Goal: Task Accomplishment & Management: Complete application form

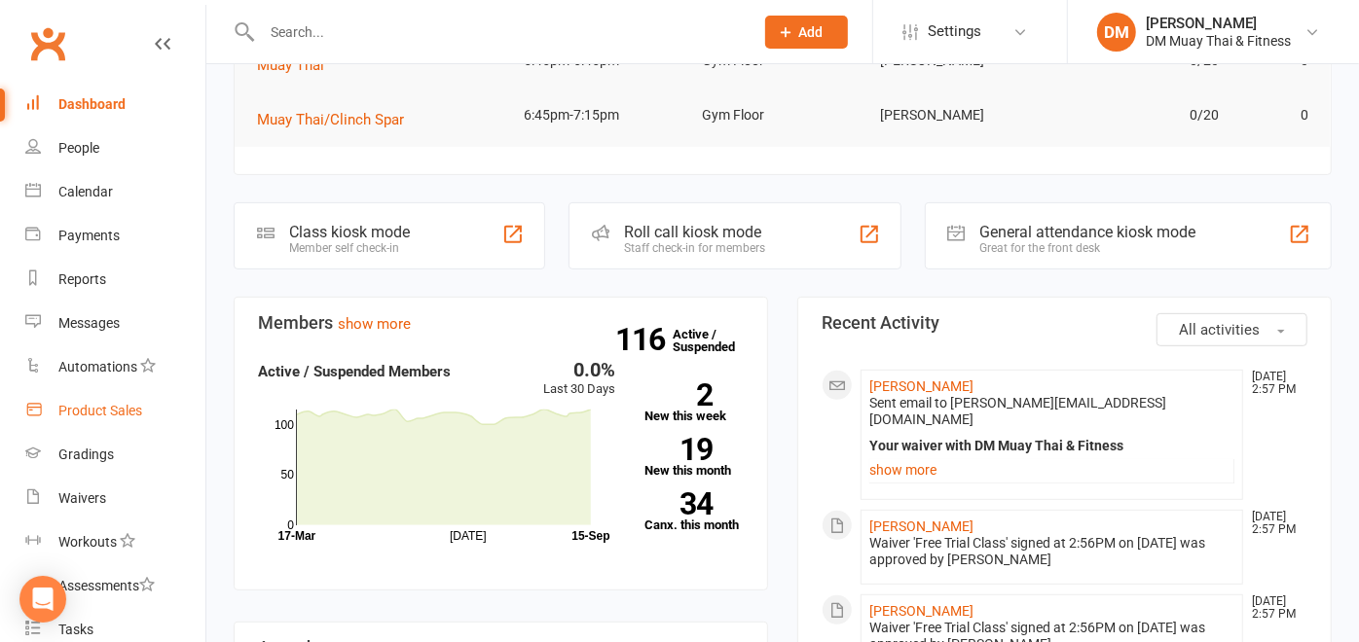
scroll to position [324, 0]
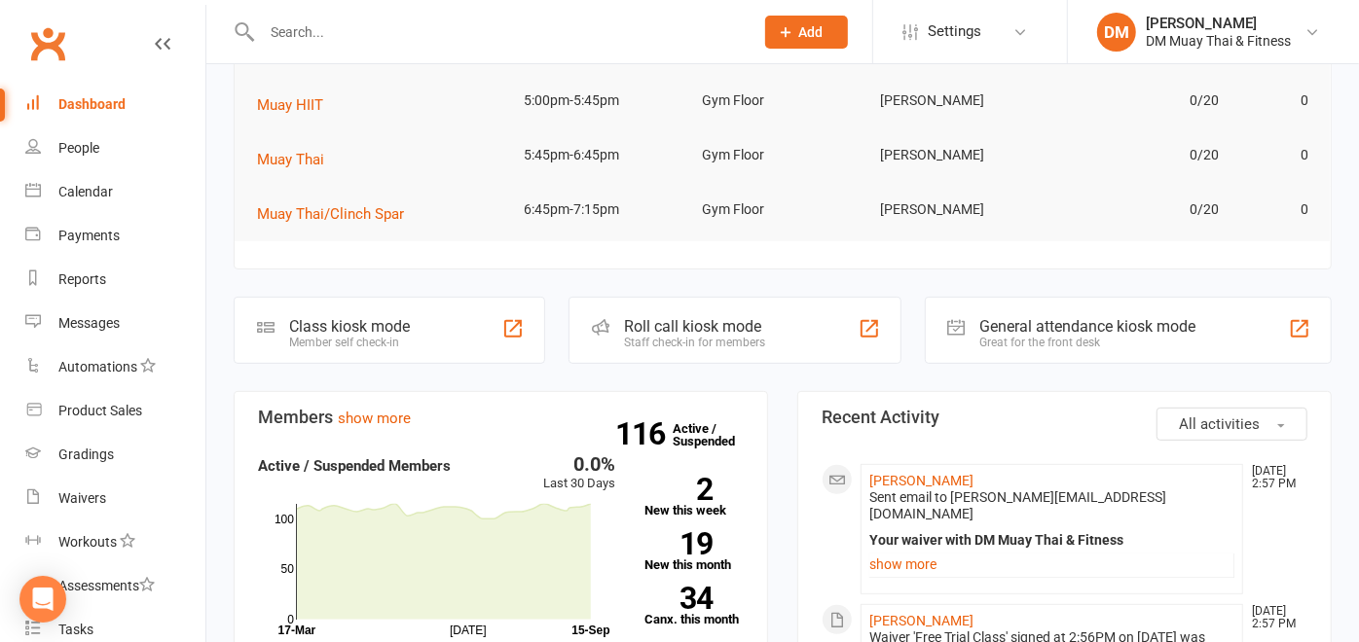
click at [653, 322] on div "Roll call kiosk mode" at bounding box center [694, 326] width 141 height 18
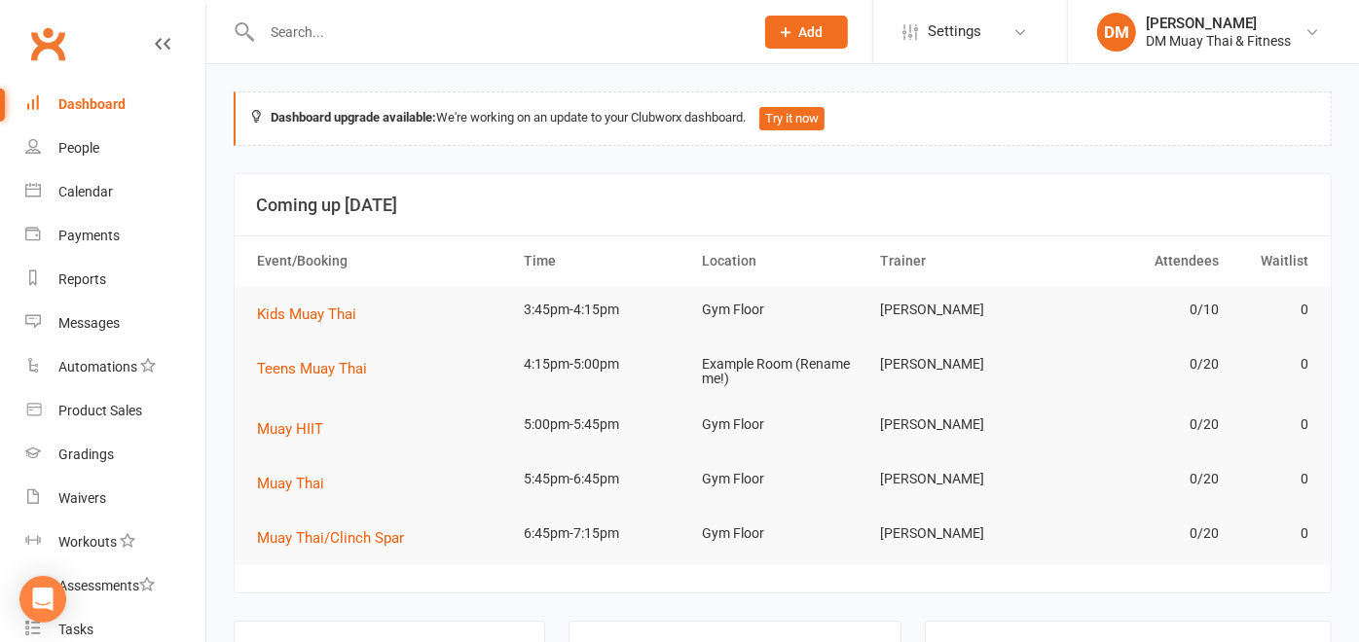
click at [378, 21] on input "text" at bounding box center [498, 31] width 484 height 27
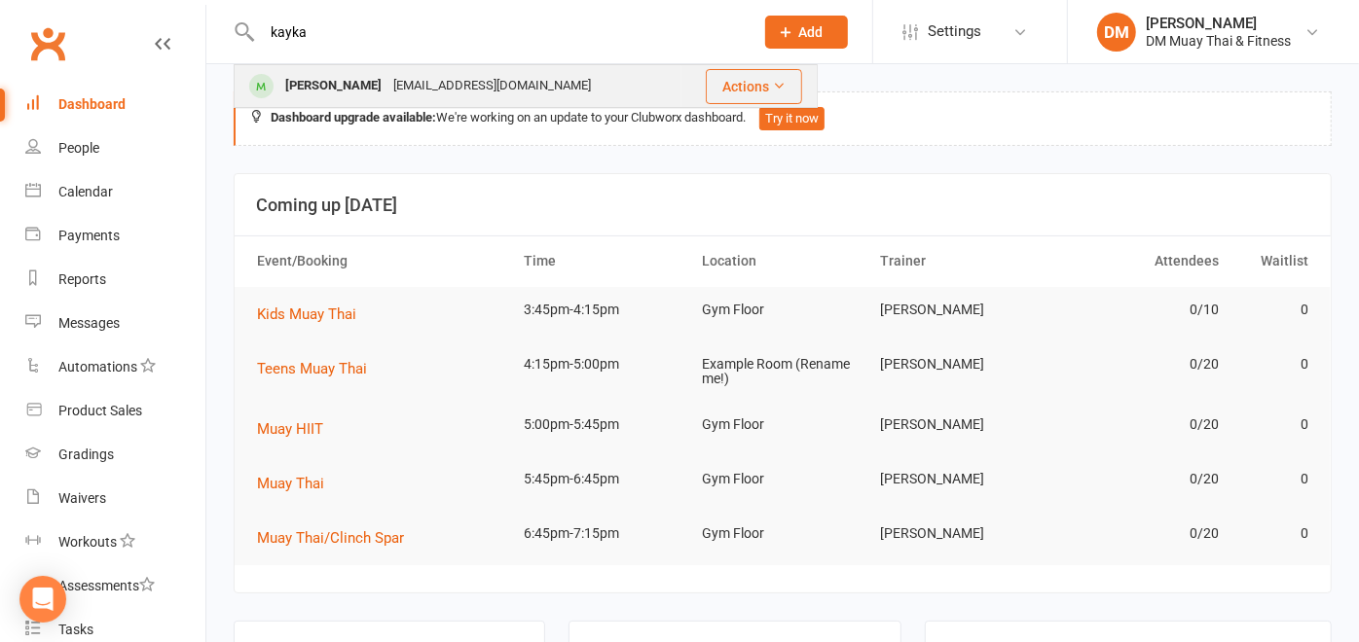
type input "kayka"
click at [387, 82] on div "[EMAIL_ADDRESS][DOMAIN_NAME]" at bounding box center [491, 86] width 209 height 28
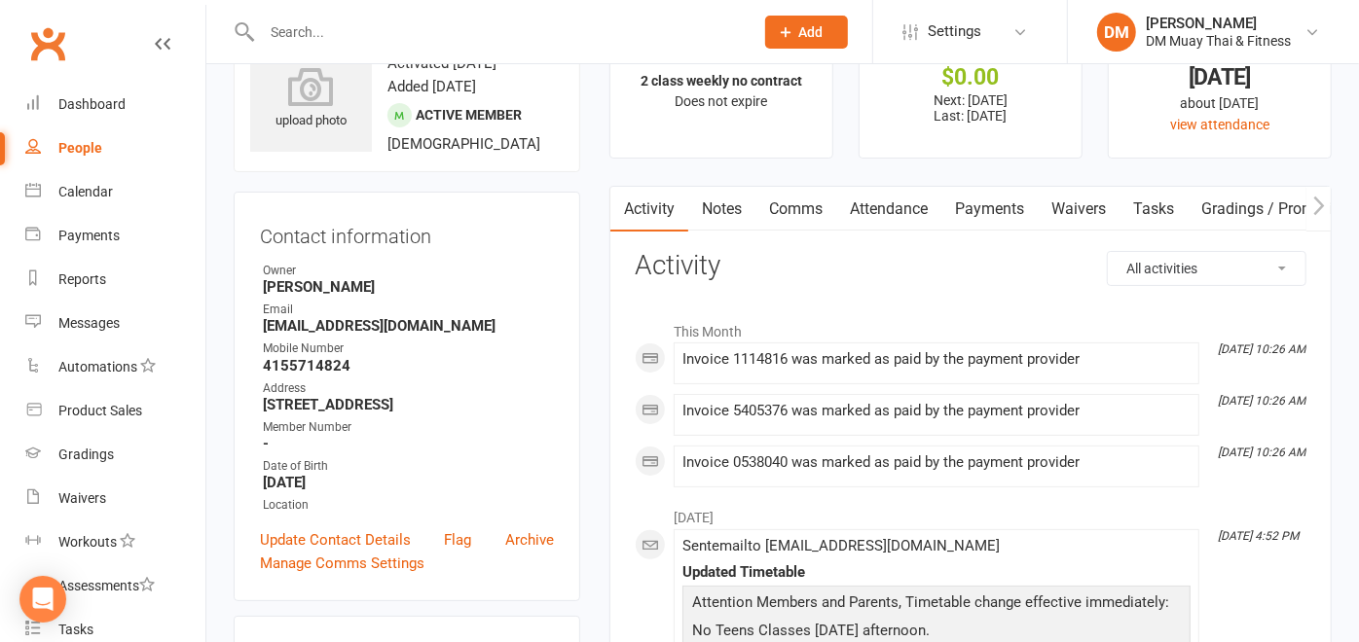
scroll to position [108, 0]
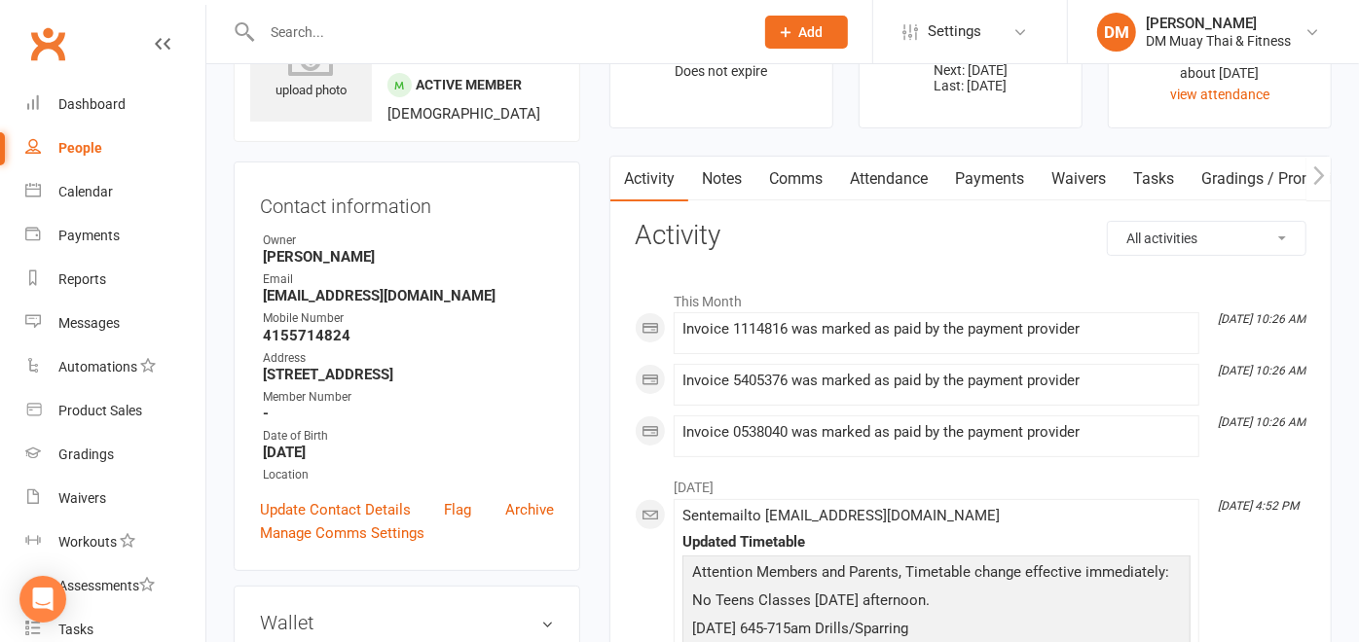
click at [883, 181] on link "Attendance" at bounding box center [888, 179] width 105 height 45
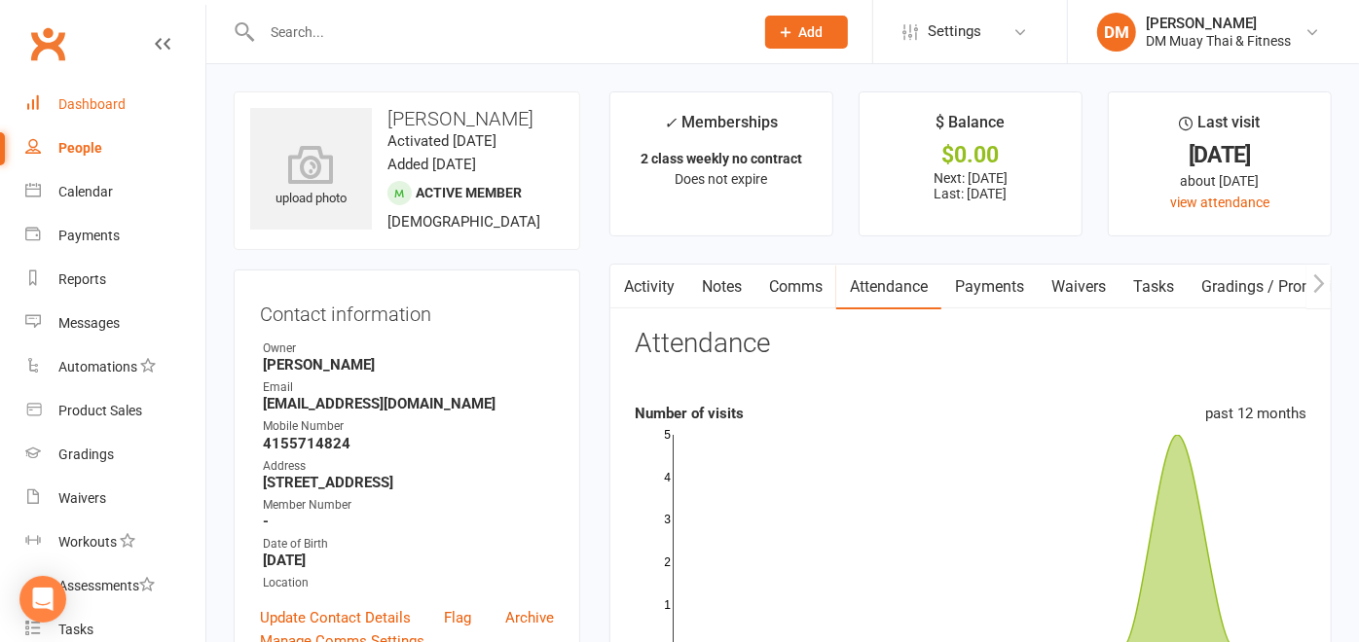
click at [106, 110] on div "Dashboard" at bounding box center [91, 104] width 67 height 16
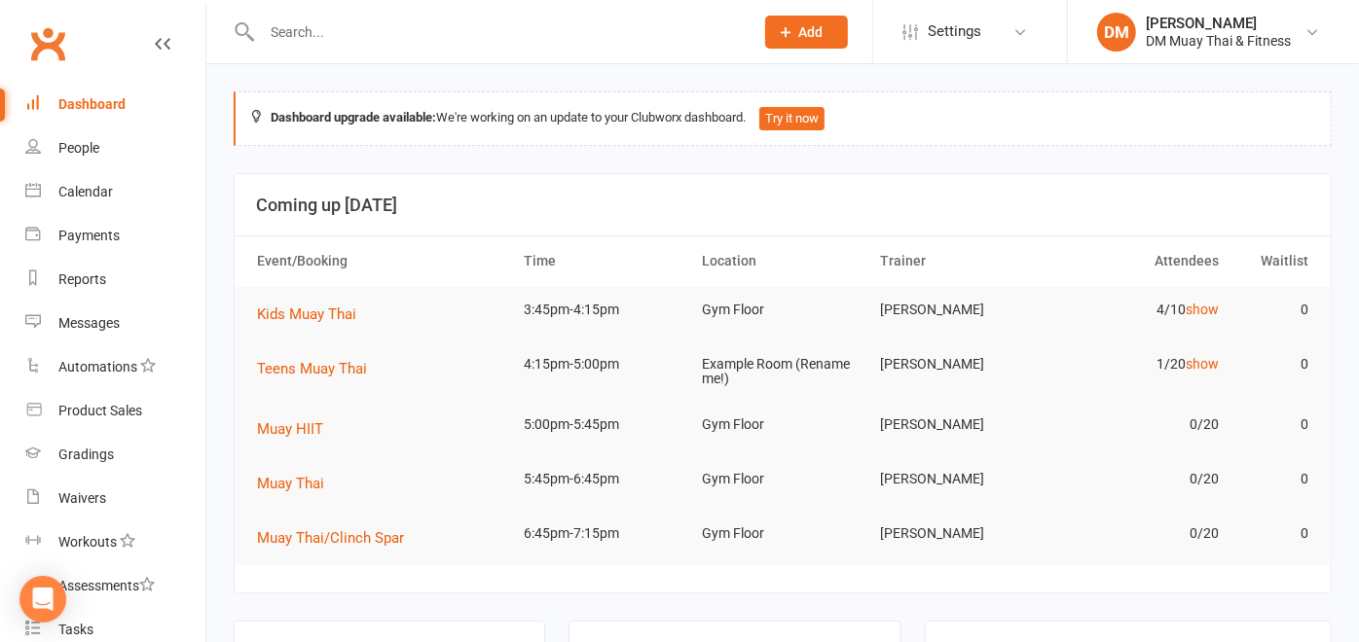
click at [803, 30] on span "Add" at bounding box center [811, 32] width 24 height 16
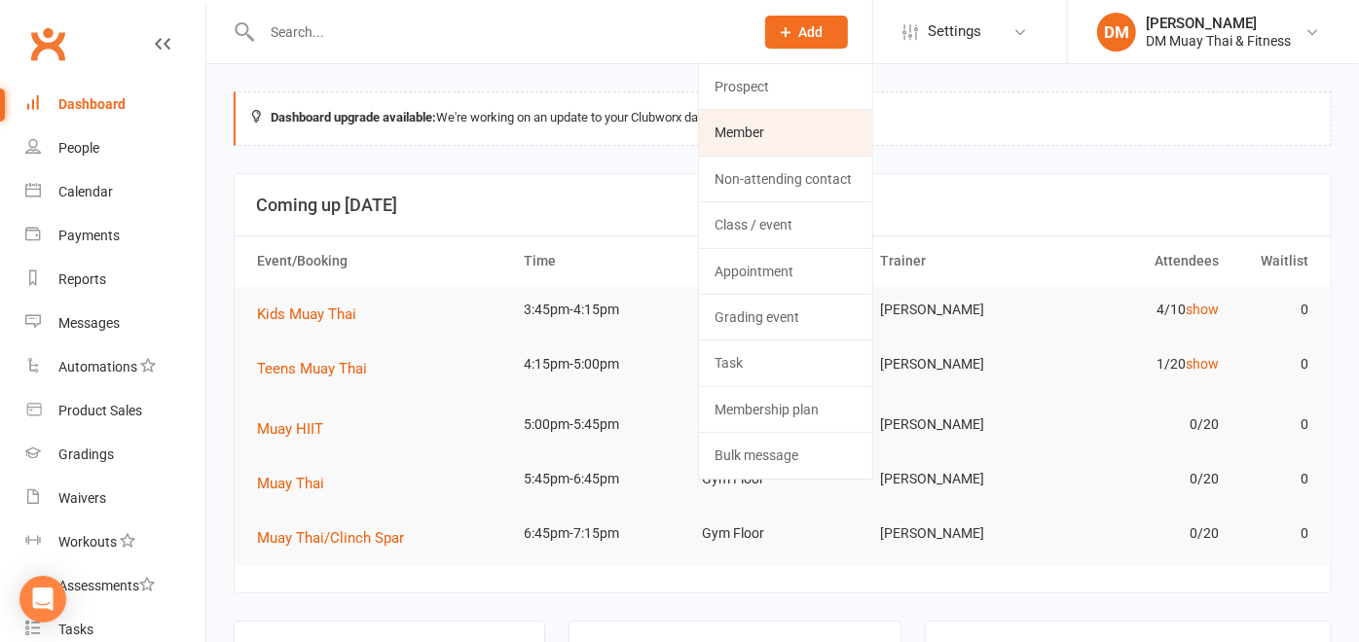
click at [762, 128] on link "Member" at bounding box center [785, 132] width 173 height 45
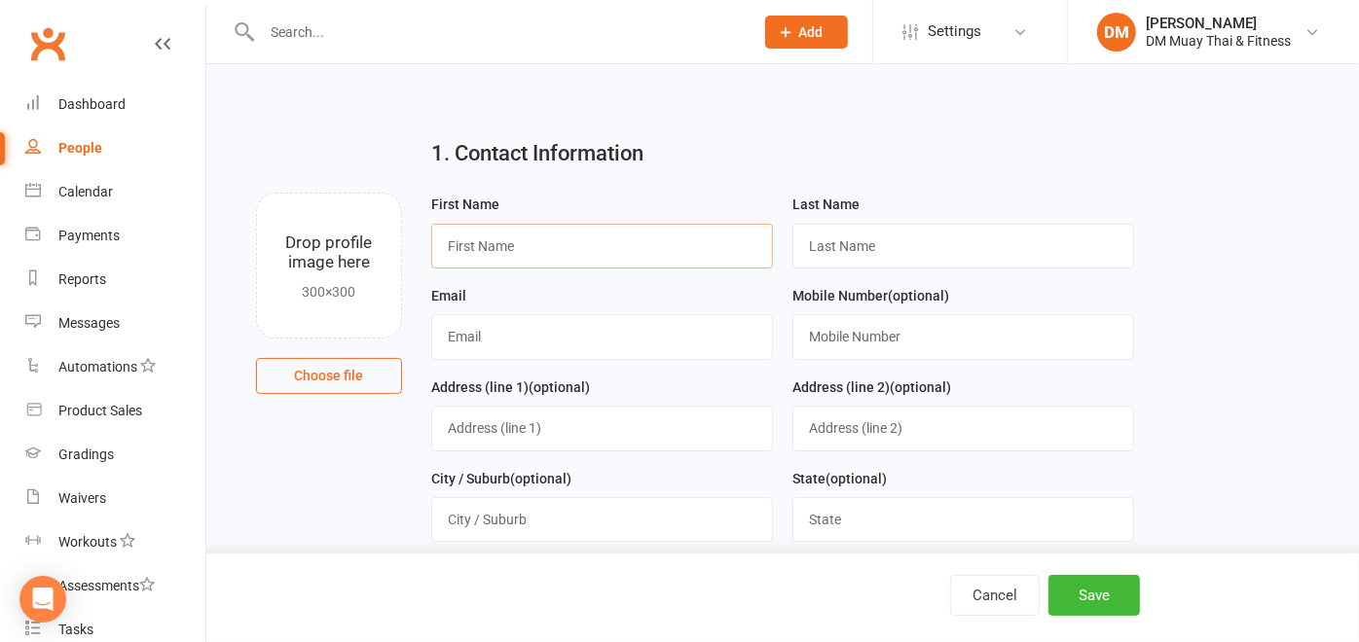
click at [513, 244] on input "text" at bounding box center [602, 246] width 342 height 45
type input "Daniel"
click at [811, 239] on input "text" at bounding box center [963, 246] width 342 height 45
type input "Morters"
click at [642, 339] on input "text" at bounding box center [602, 336] width 342 height 45
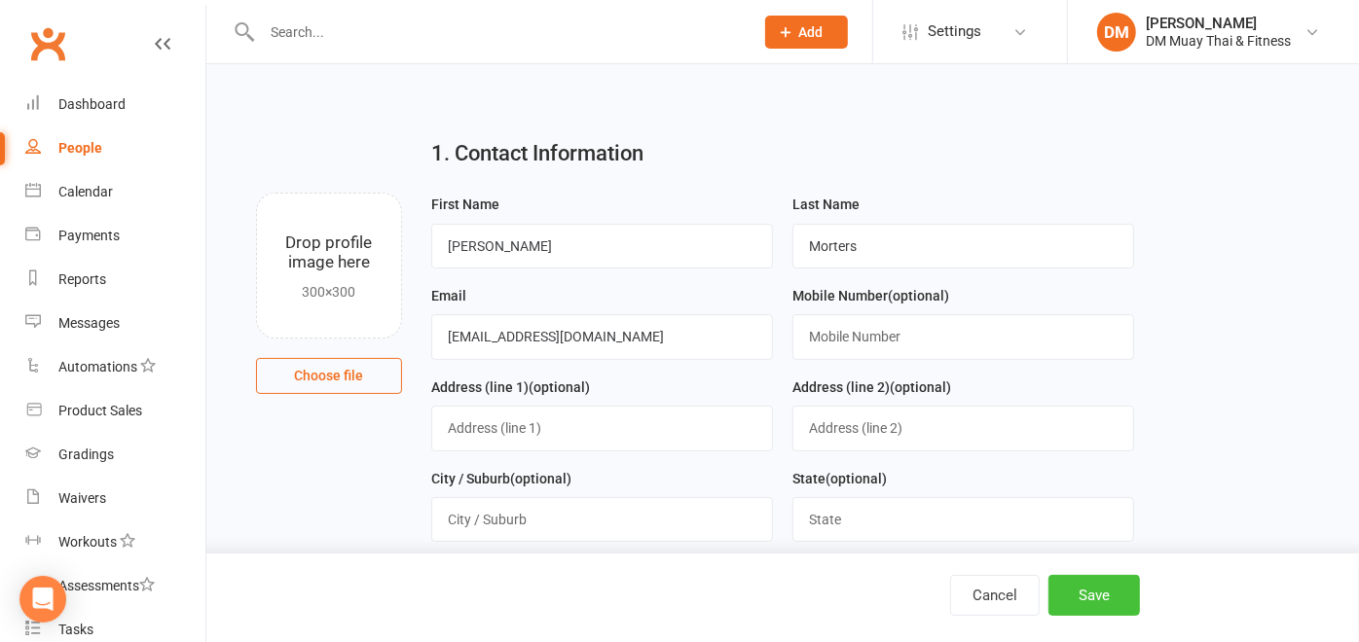
click at [1112, 593] on button "Save" at bounding box center [1093, 595] width 91 height 41
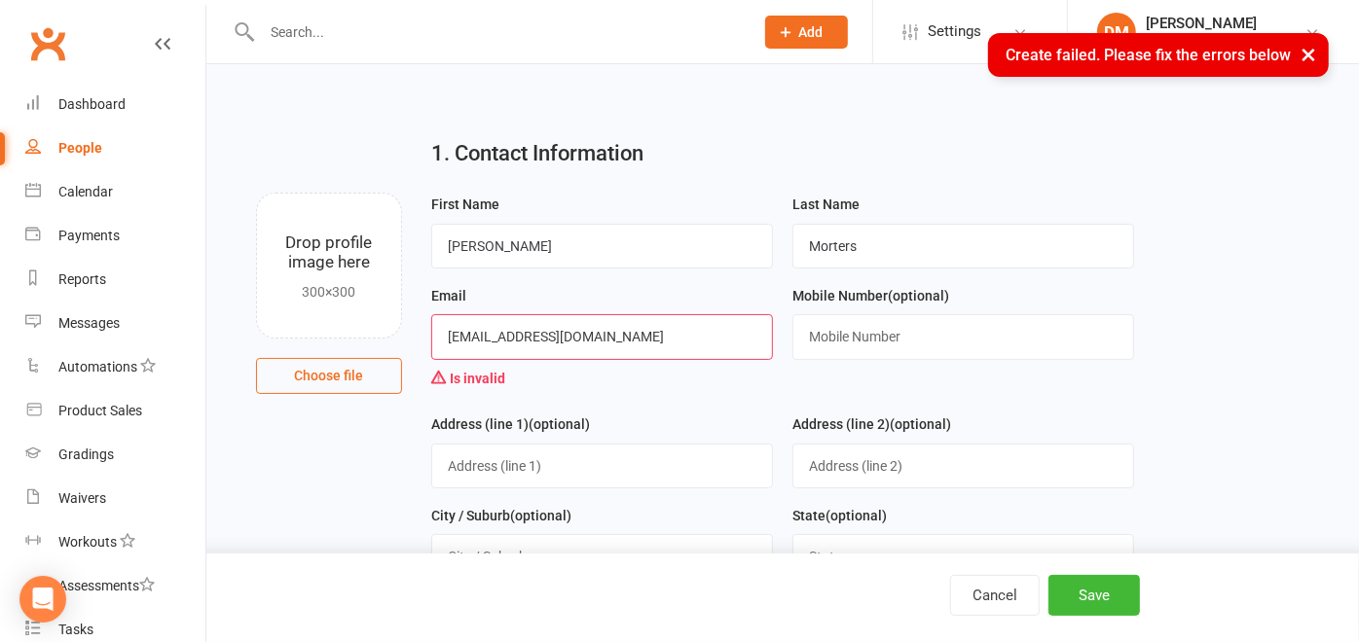
click at [542, 333] on input "dmorters@gmial.com" at bounding box center [602, 336] width 342 height 45
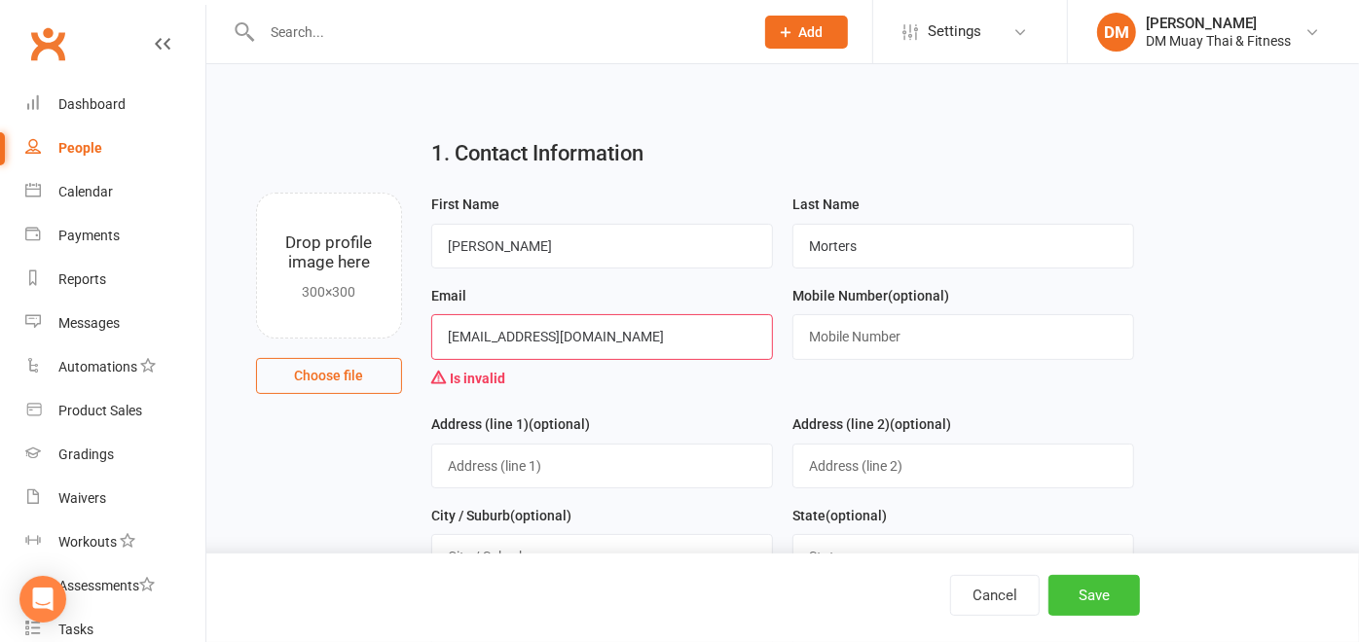
type input "dmorters@gmail.com"
click at [1081, 598] on button "Save" at bounding box center [1093, 595] width 91 height 41
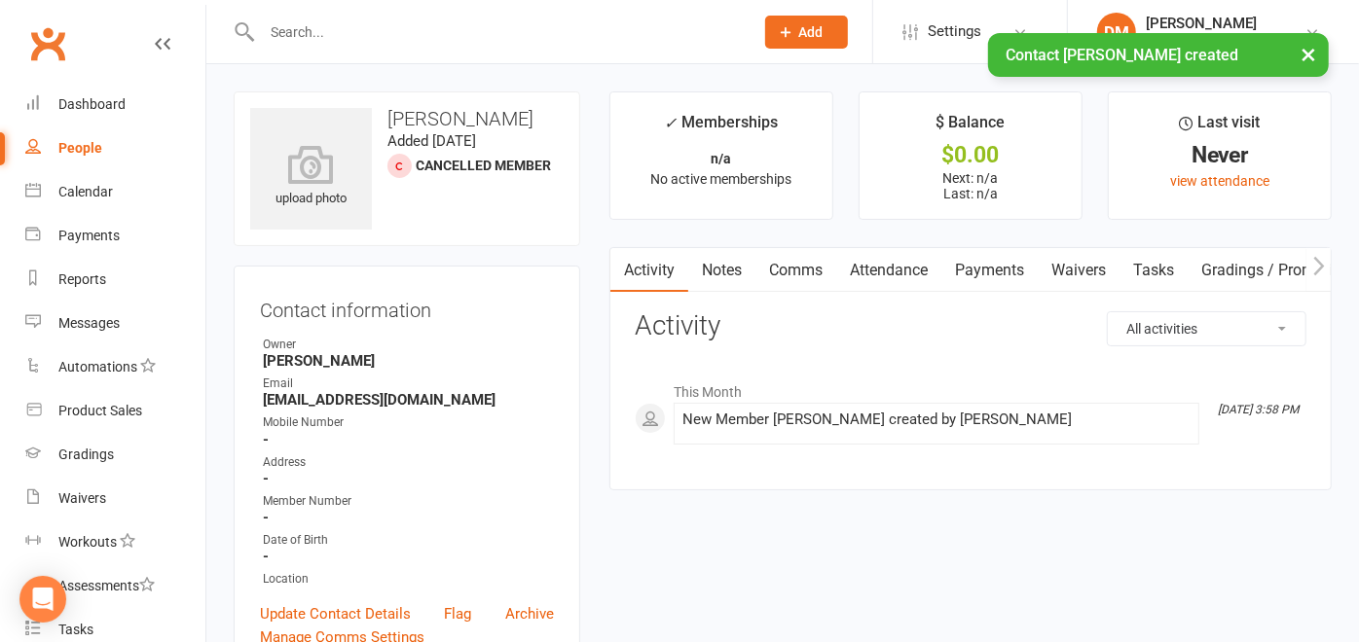
click at [1067, 267] on link "Waivers" at bounding box center [1079, 270] width 82 height 45
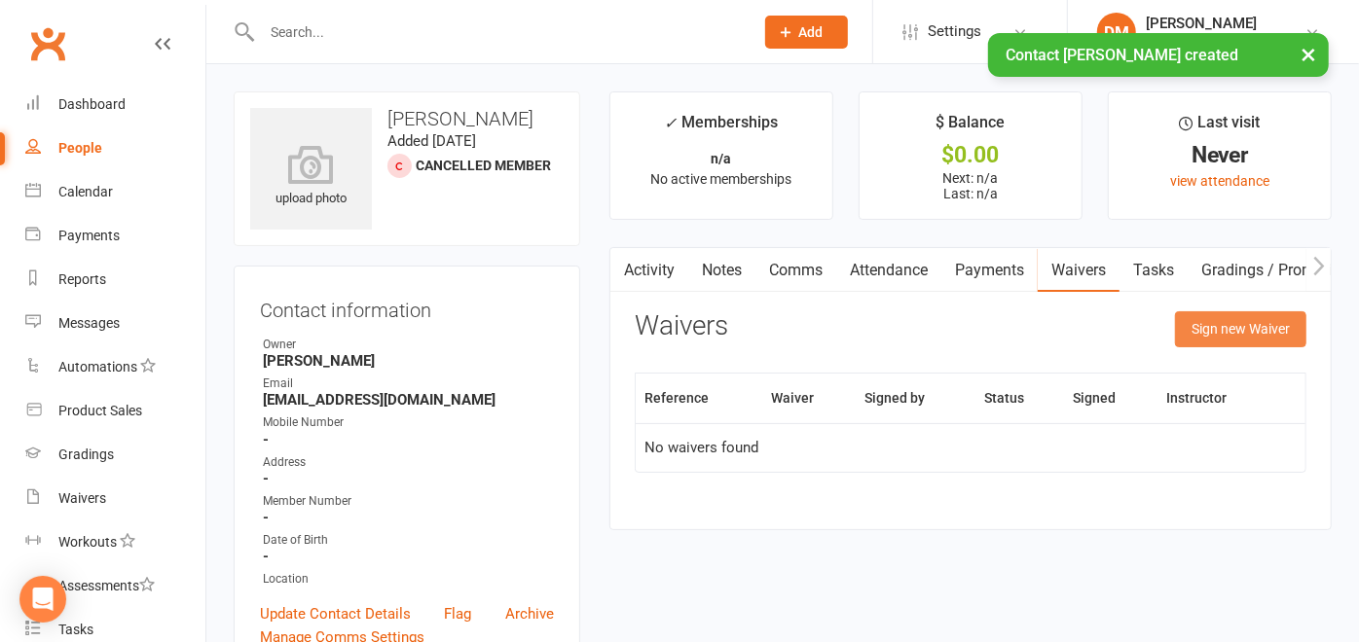
click at [1204, 335] on button "Sign new Waiver" at bounding box center [1240, 328] width 131 height 35
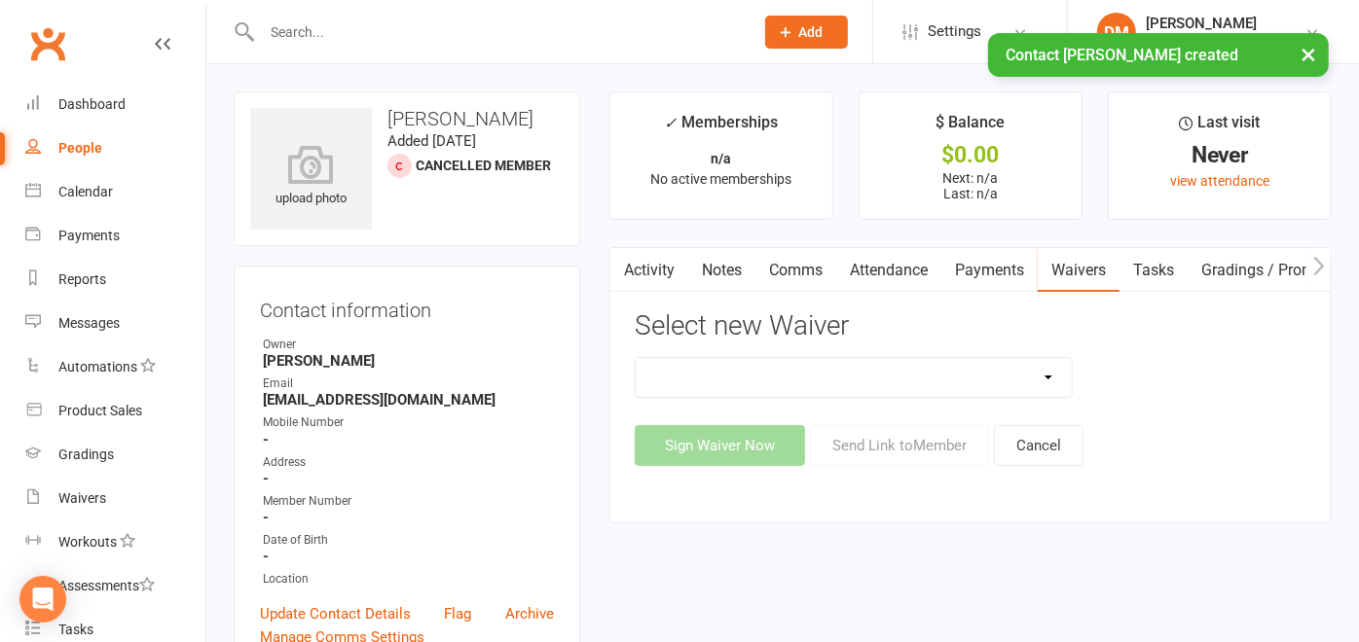
click at [1052, 376] on select "10 Class Pass 2 class weekly fortnightly payments no contract 2 class weekly no…" at bounding box center [854, 377] width 436 height 39
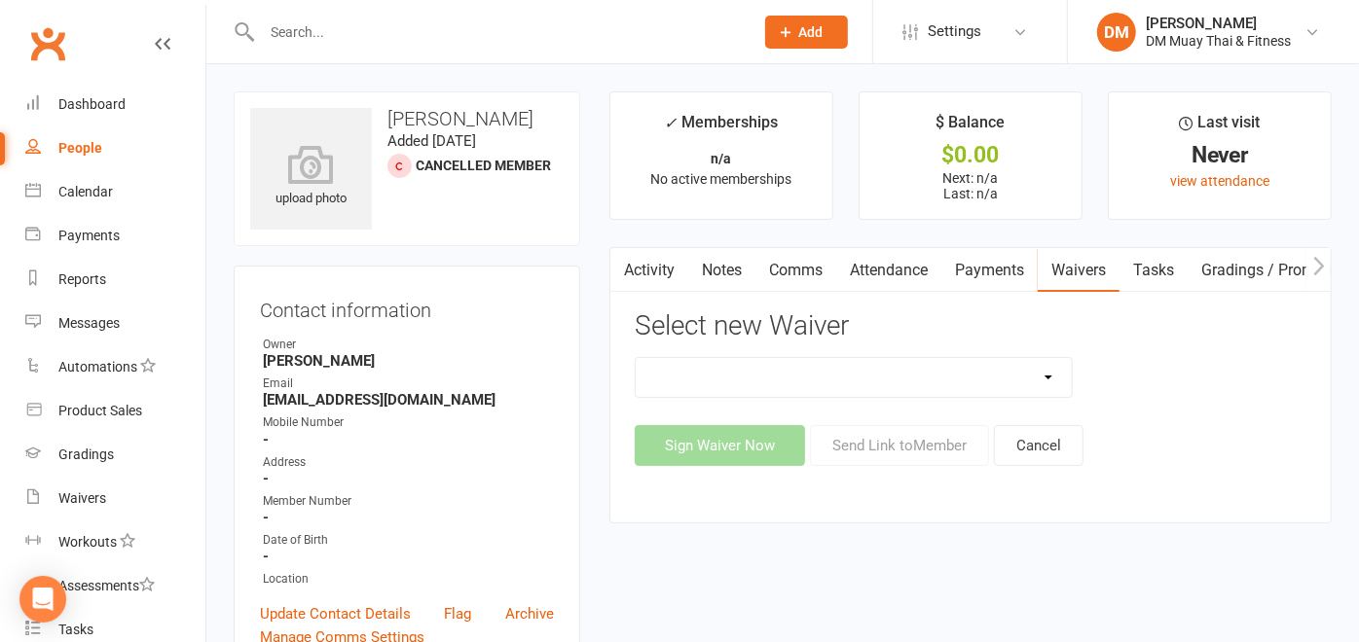
select select "12213"
click at [636, 358] on select "10 Class Pass 2 class weekly fortnightly payments no contract 2 class weekly no…" at bounding box center [854, 377] width 436 height 39
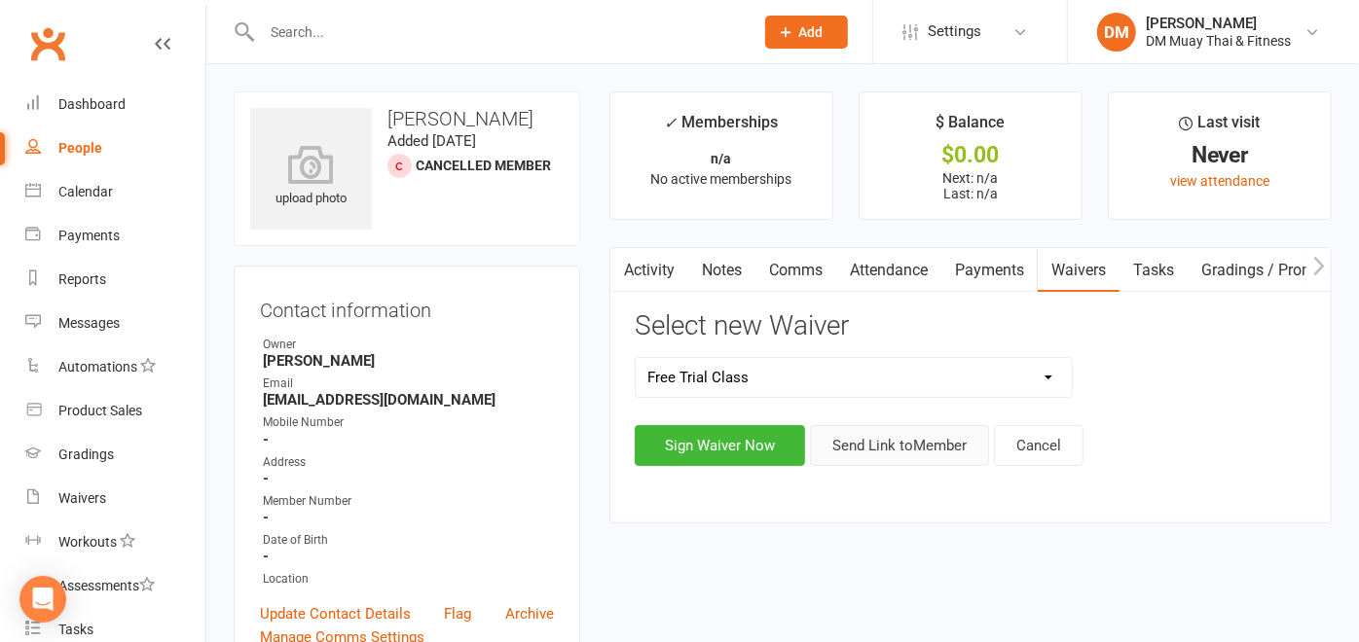
click at [925, 430] on button "Send Link to Member" at bounding box center [899, 445] width 179 height 41
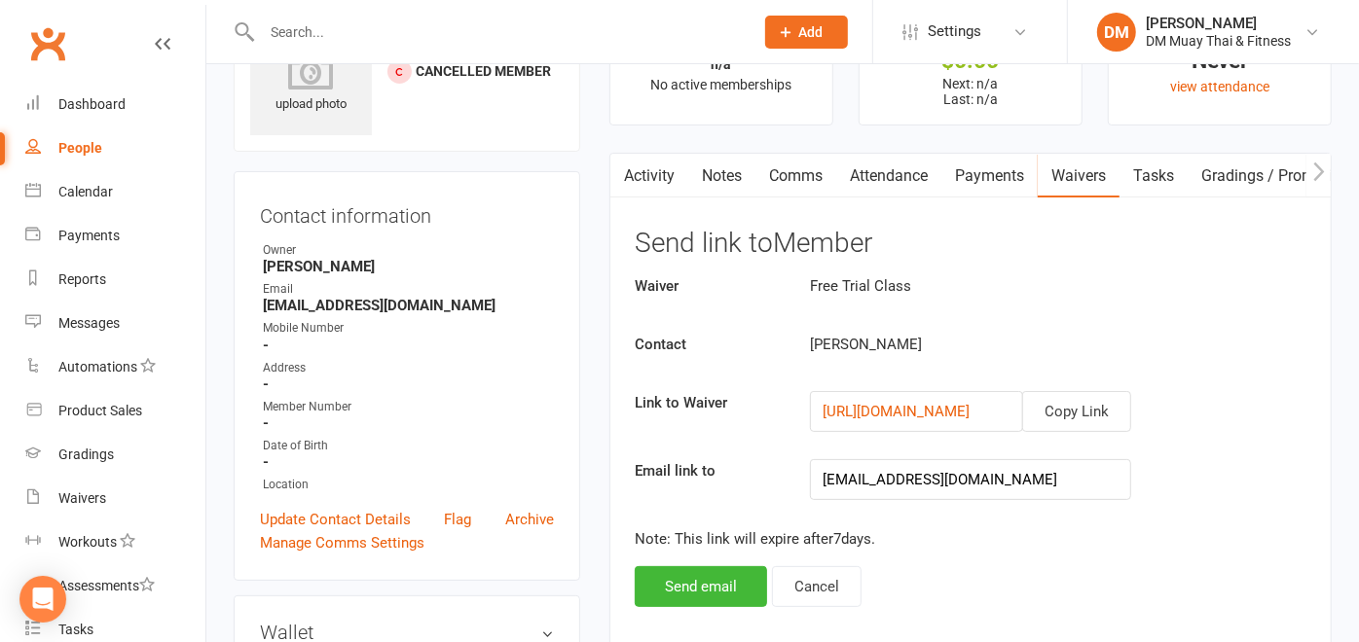
scroll to position [324, 0]
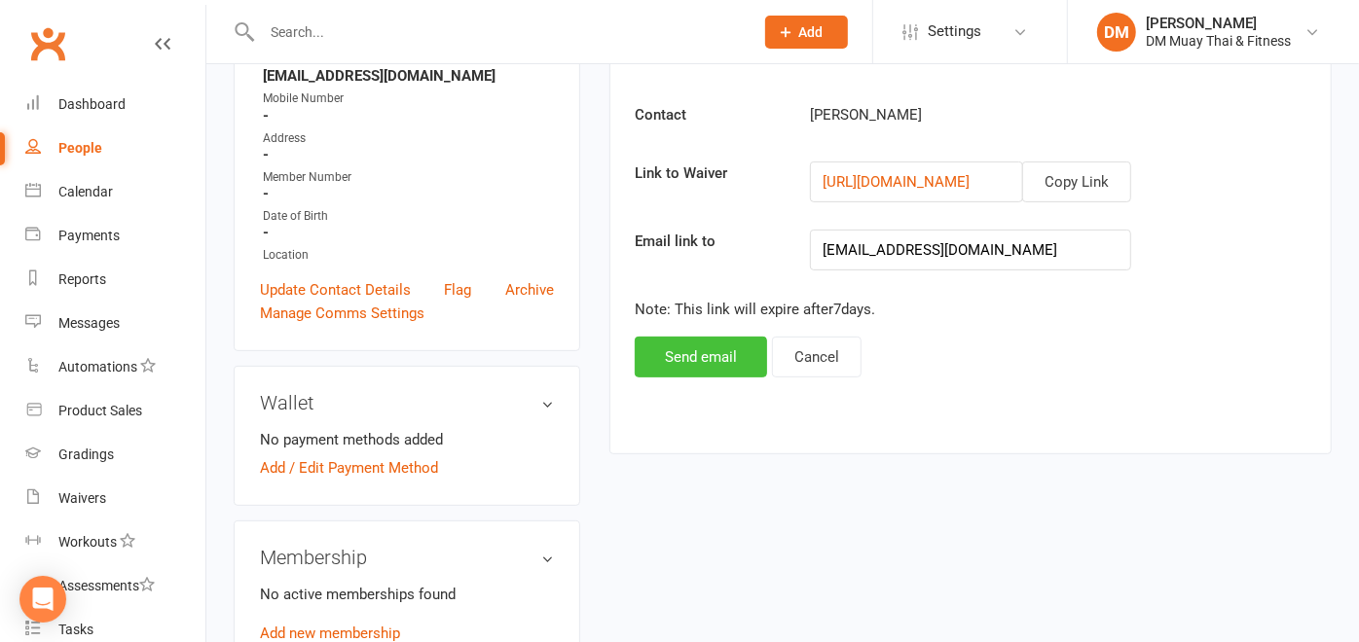
click at [731, 355] on button "Send email" at bounding box center [701, 357] width 132 height 41
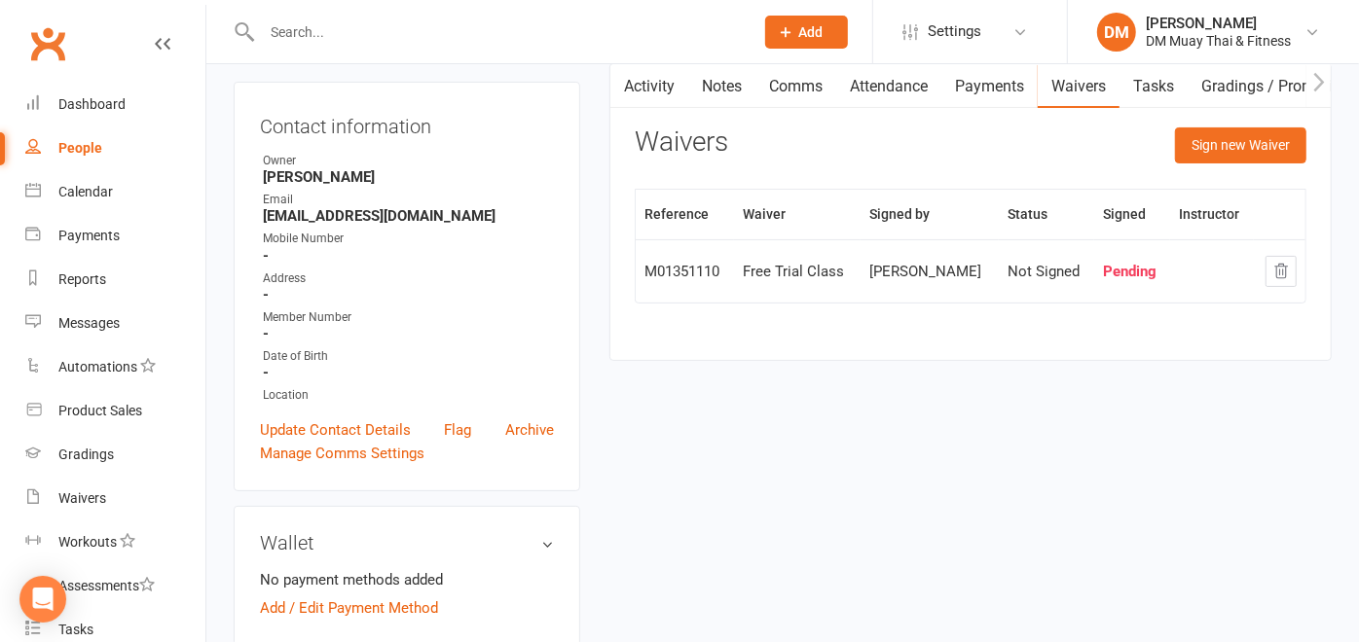
scroll to position [0, 0]
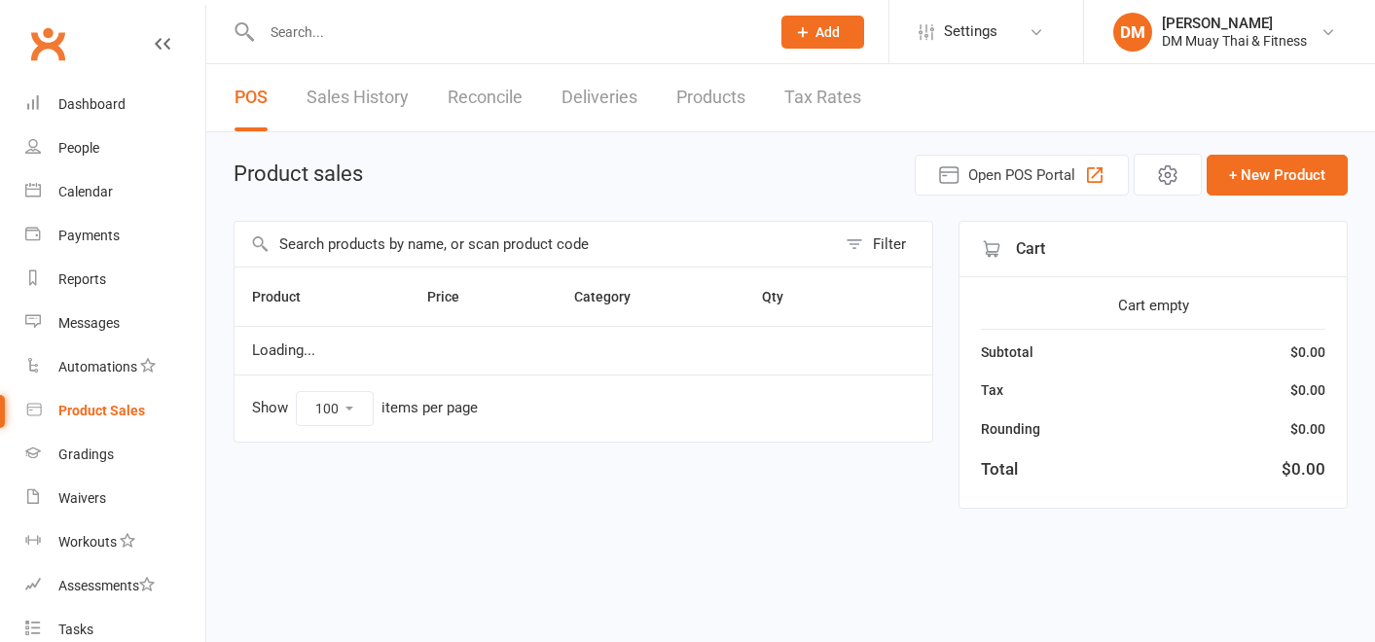
select select "100"
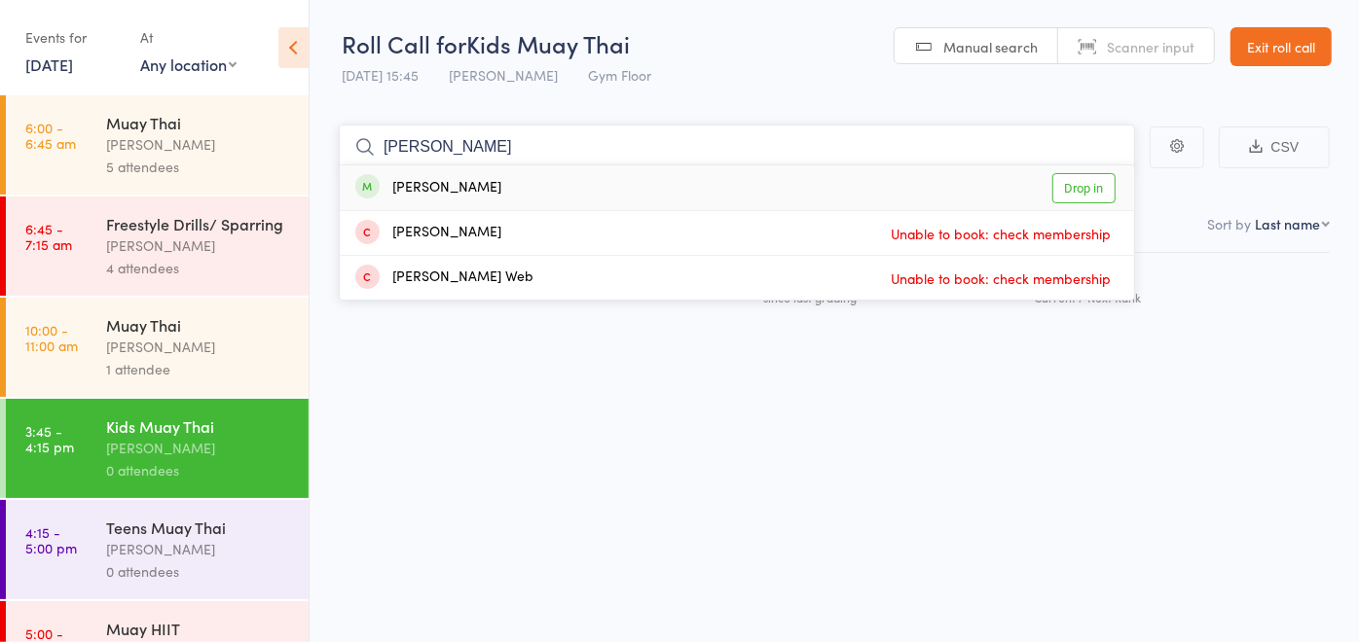
type input "kahle"
click at [603, 185] on div "Kahlela Cox Drop in" at bounding box center [737, 187] width 794 height 45
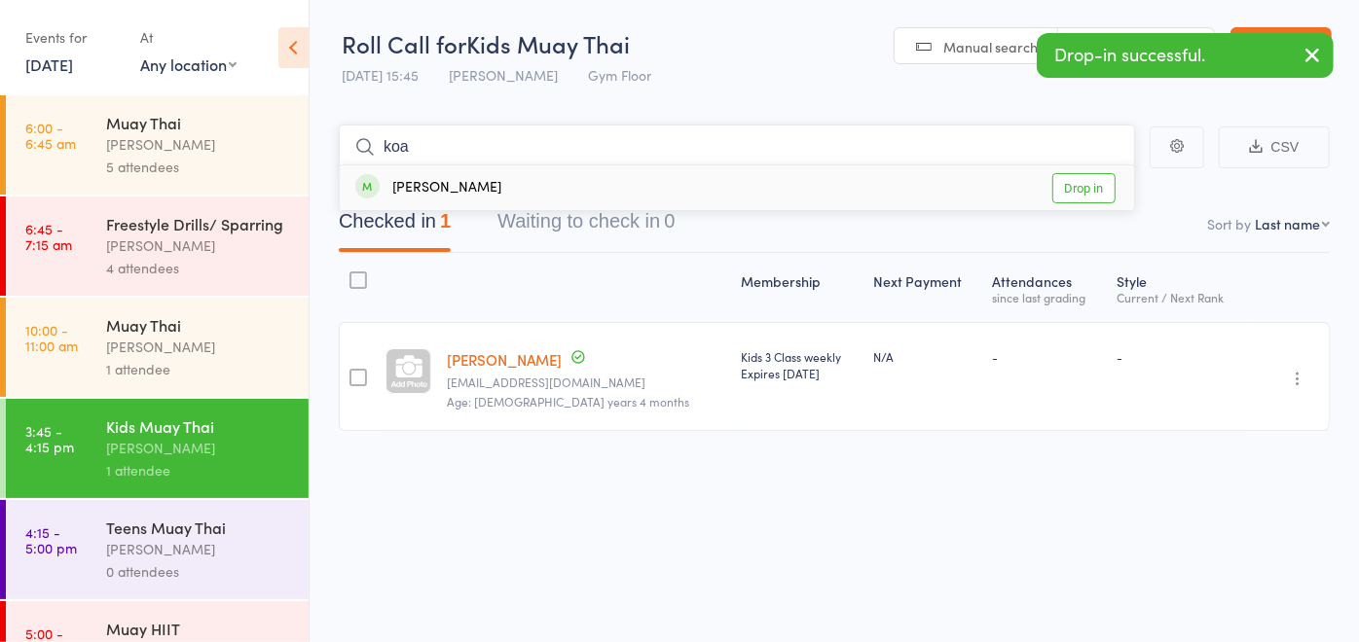
type input "koa"
click at [546, 188] on div "Koa Cox Drop in" at bounding box center [737, 187] width 794 height 45
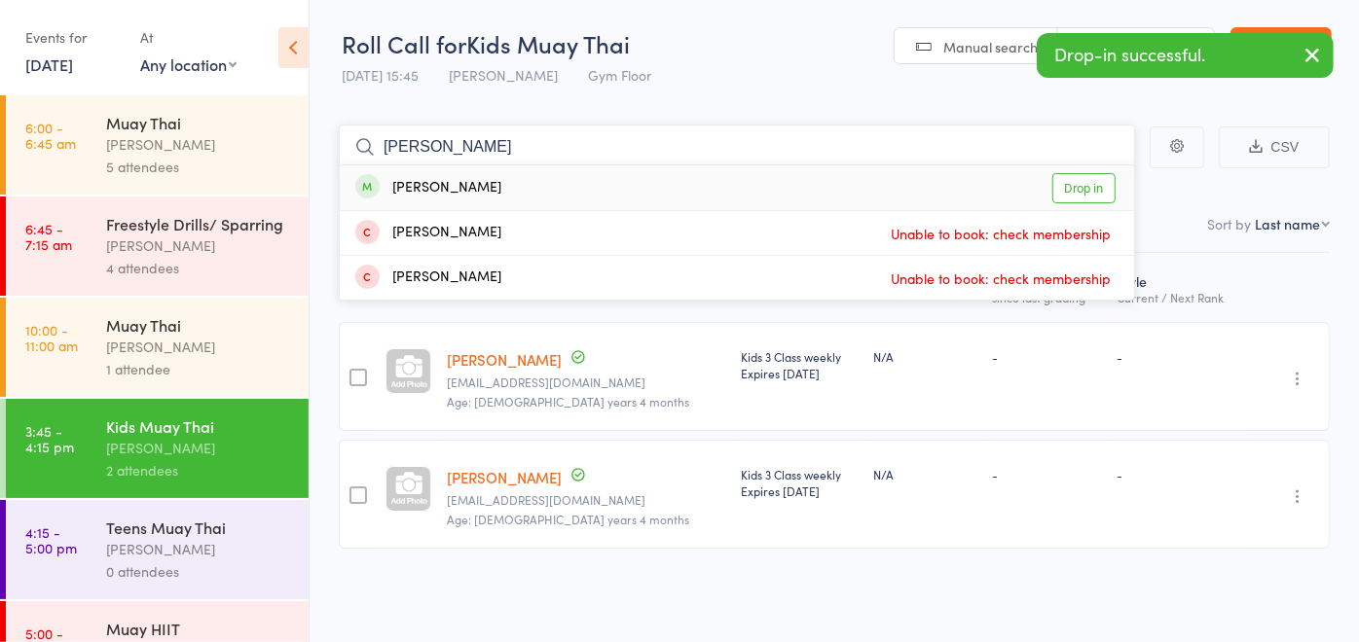
type input "isaih"
click at [539, 186] on div "Isaiah Byrnes Drop in" at bounding box center [737, 187] width 794 height 45
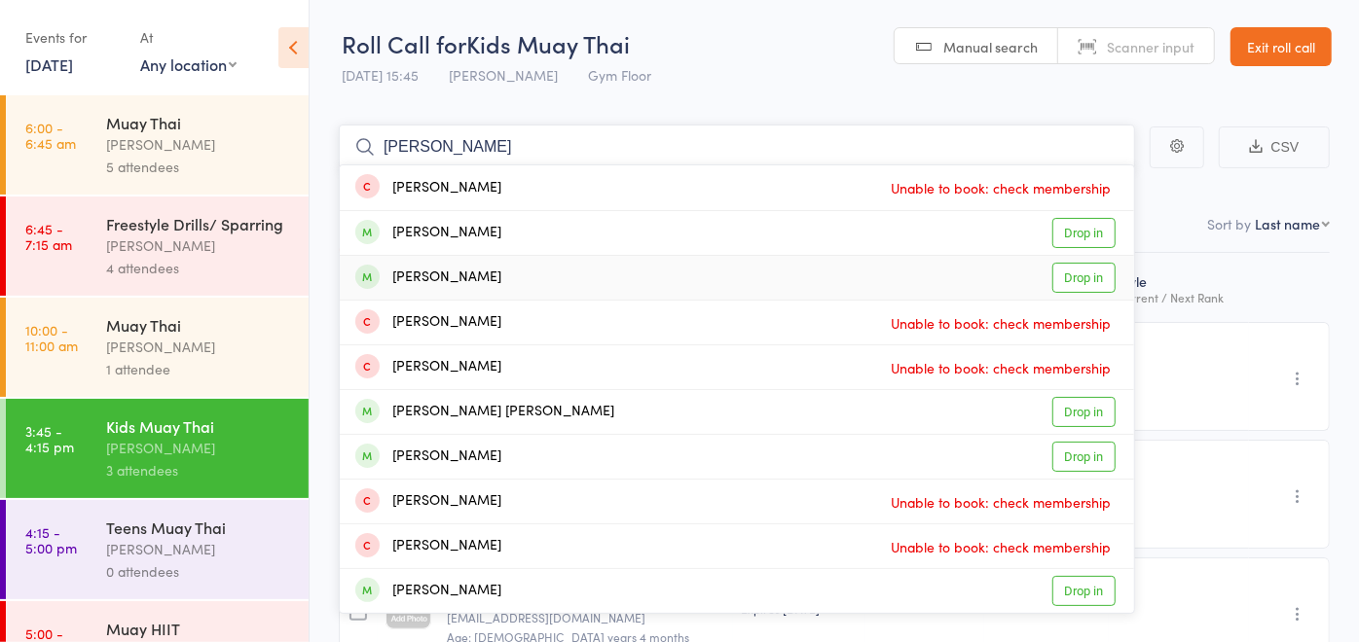
type input "jackson"
click at [494, 273] on div "Jackson Hubery Drop in" at bounding box center [737, 278] width 794 height 44
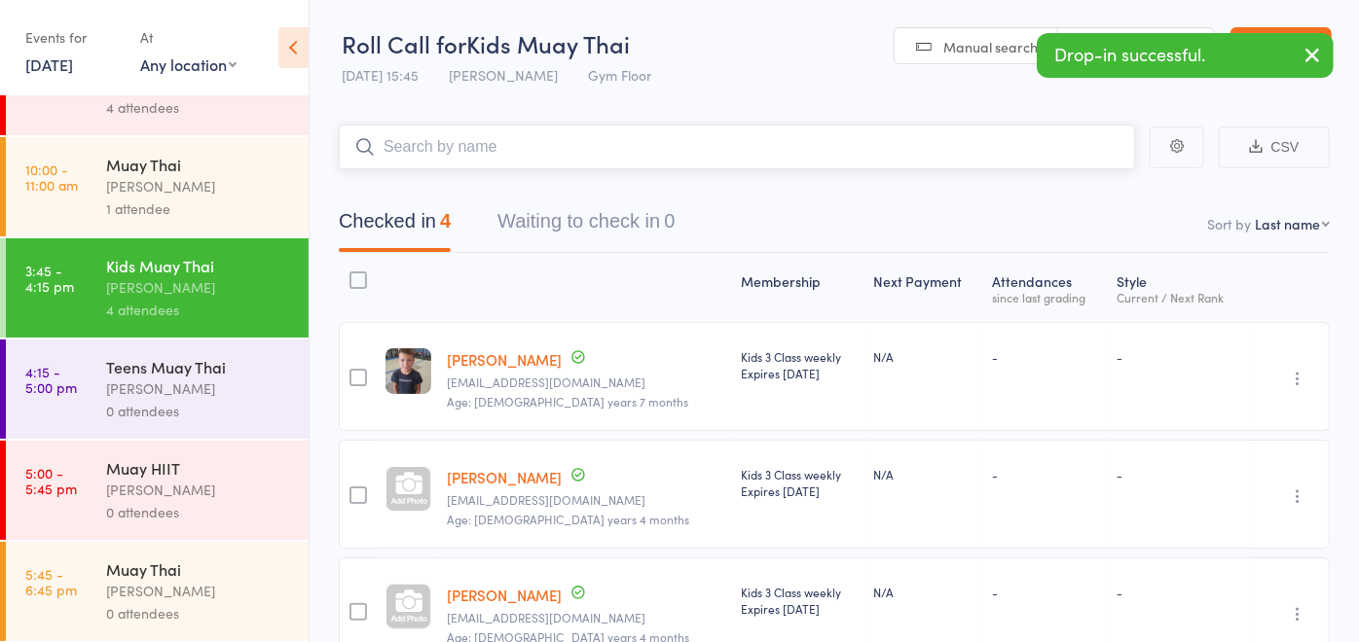
scroll to position [216, 0]
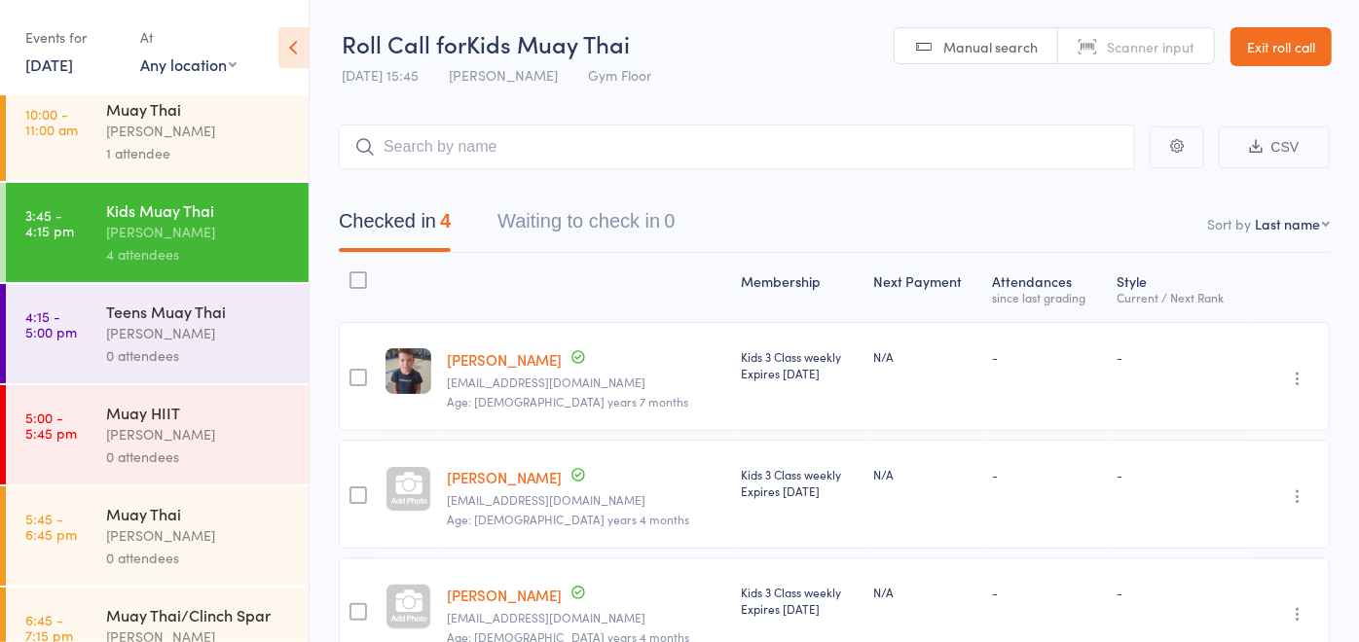
click at [189, 367] on div "0 attendees" at bounding box center [199, 356] width 186 height 22
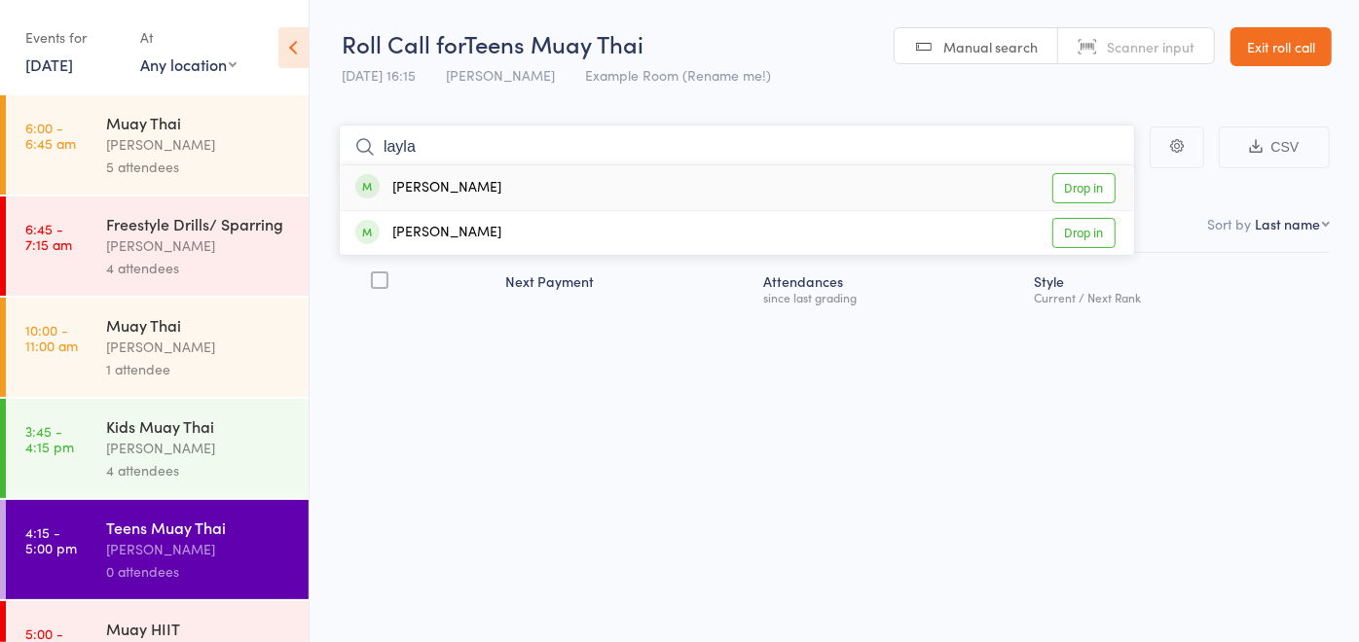
type input "layla"
click at [450, 191] on div "[PERSON_NAME]" at bounding box center [428, 188] width 146 height 22
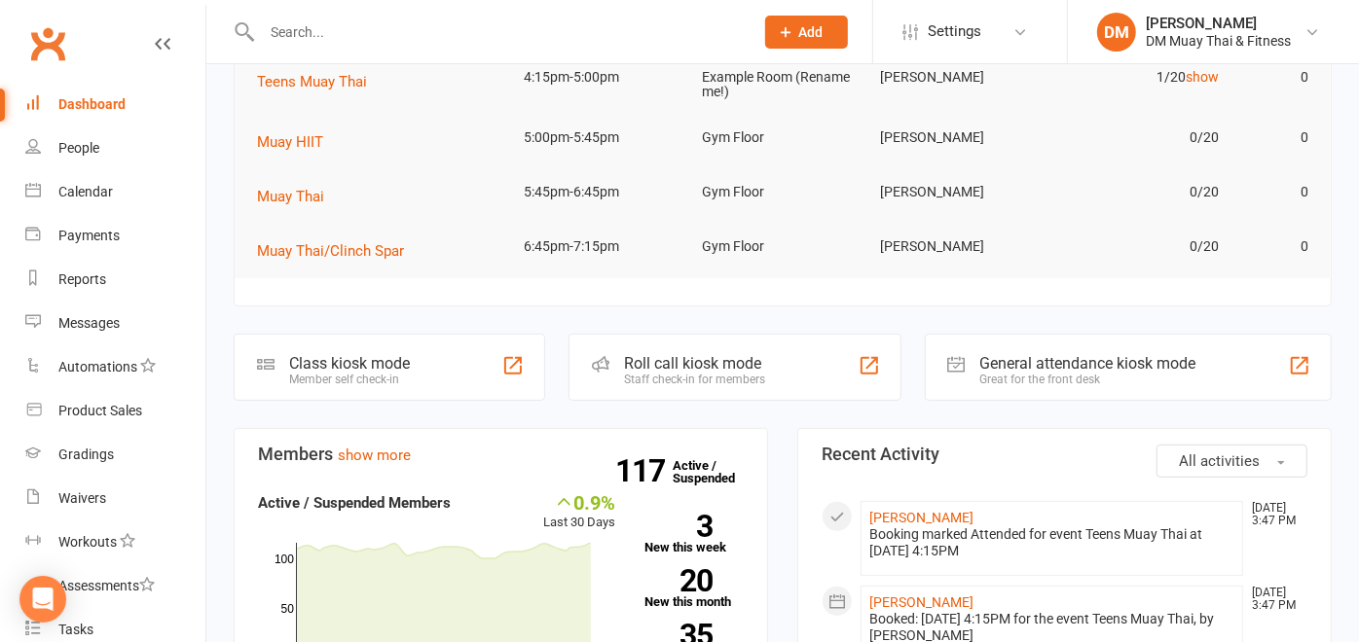
scroll to position [432, 0]
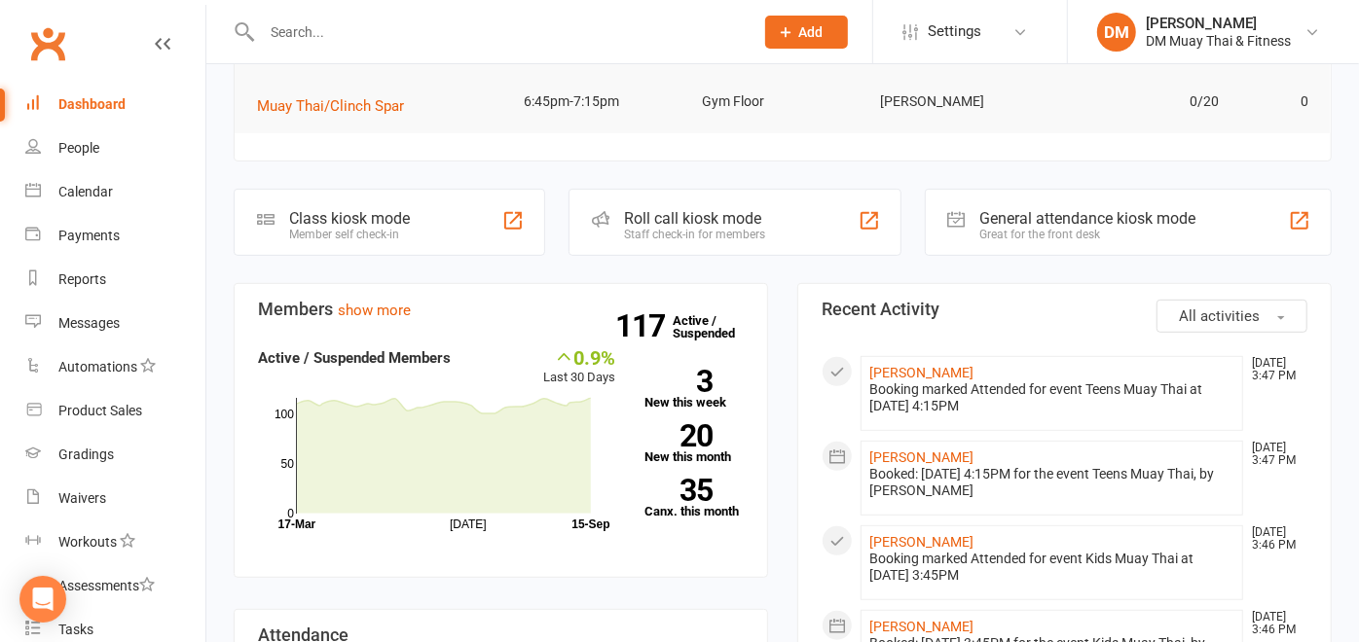
click at [736, 222] on div "Roll call kiosk mode" at bounding box center [694, 218] width 141 height 18
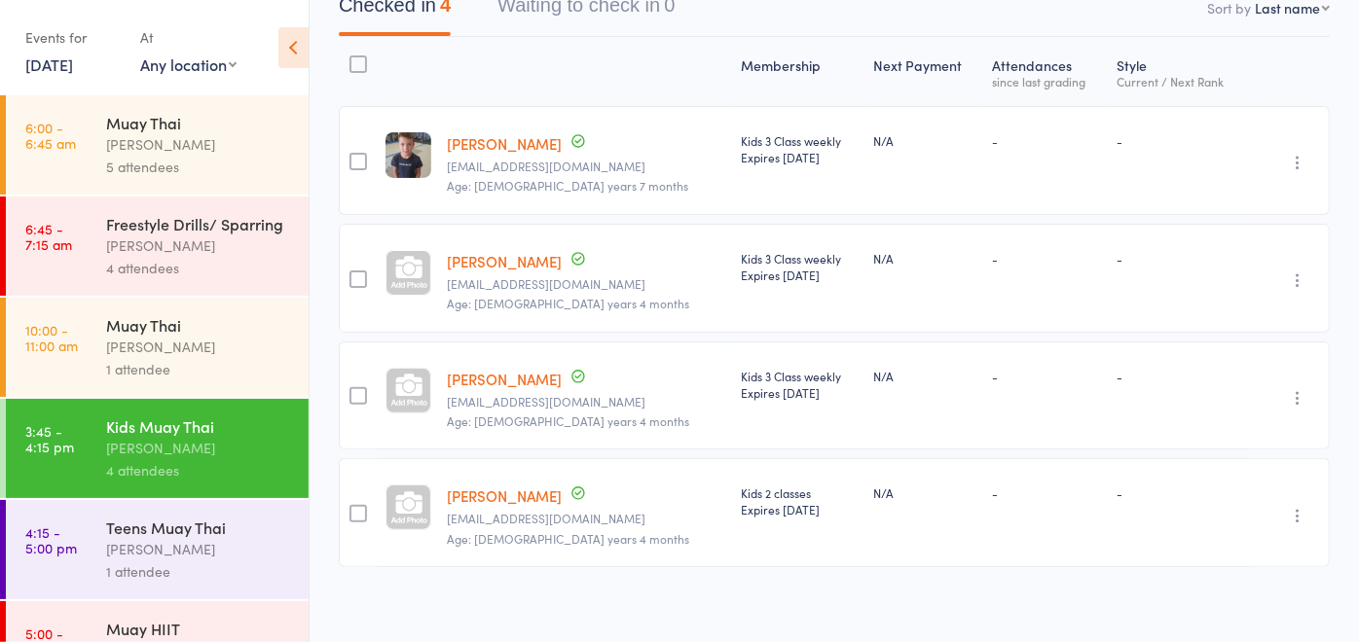
scroll to position [137, 0]
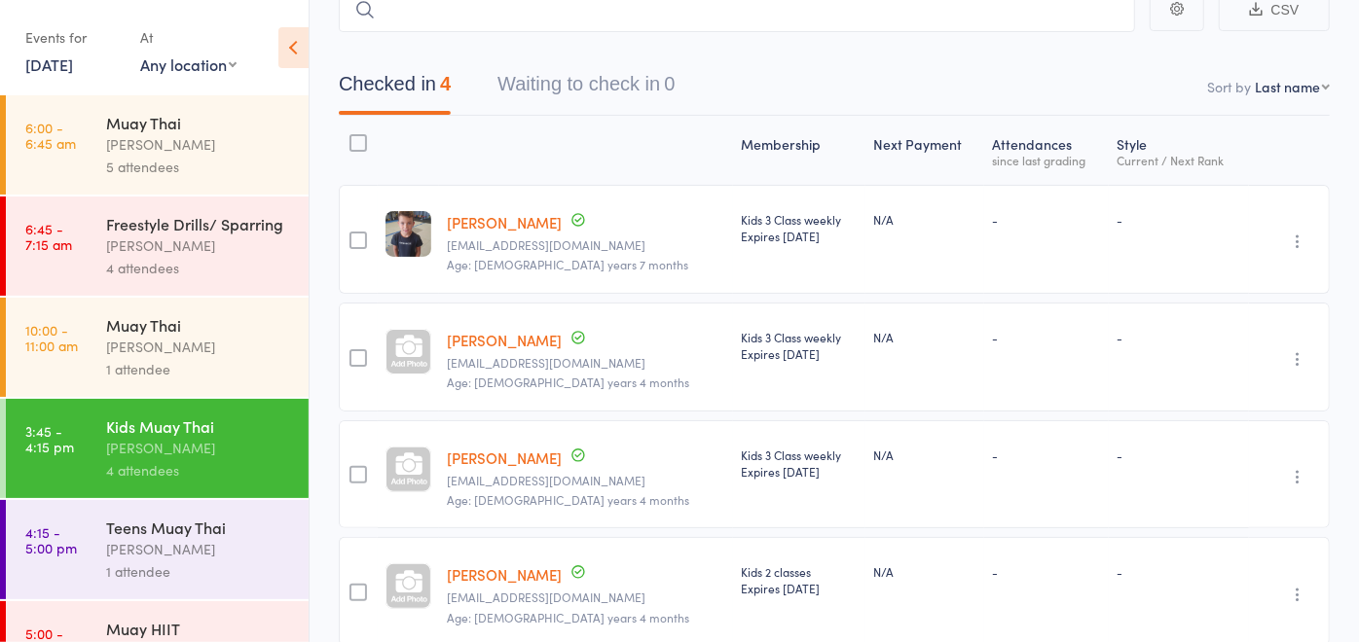
click at [191, 561] on div "[PERSON_NAME]" at bounding box center [199, 549] width 186 height 22
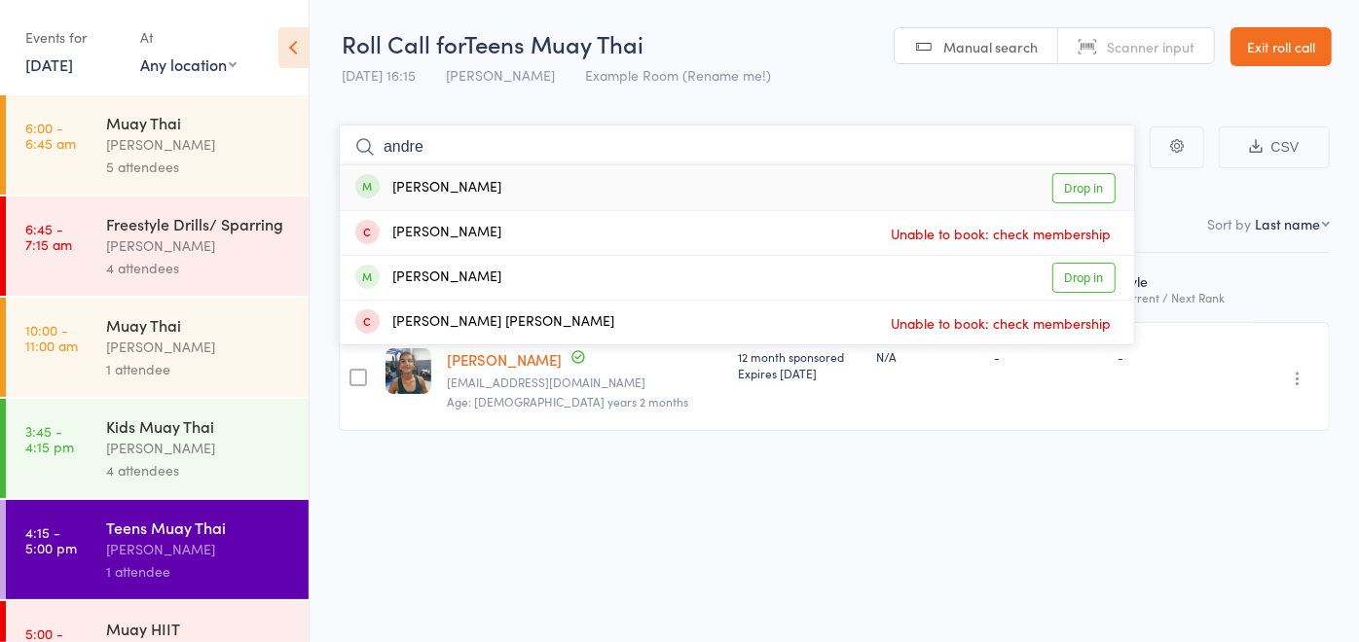
type input "andre"
click at [478, 200] on div "[PERSON_NAME] Drop in" at bounding box center [737, 187] width 794 height 45
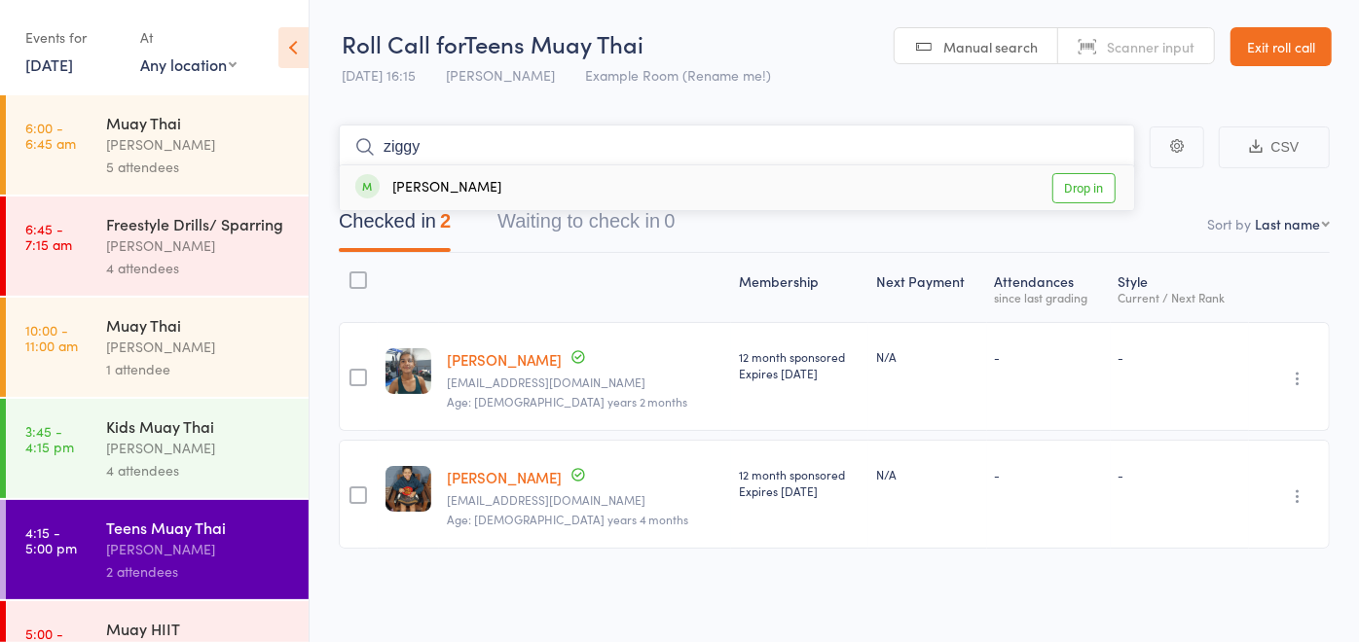
type input "ziggy"
click at [531, 178] on div "[PERSON_NAME] Drop in" at bounding box center [737, 187] width 794 height 45
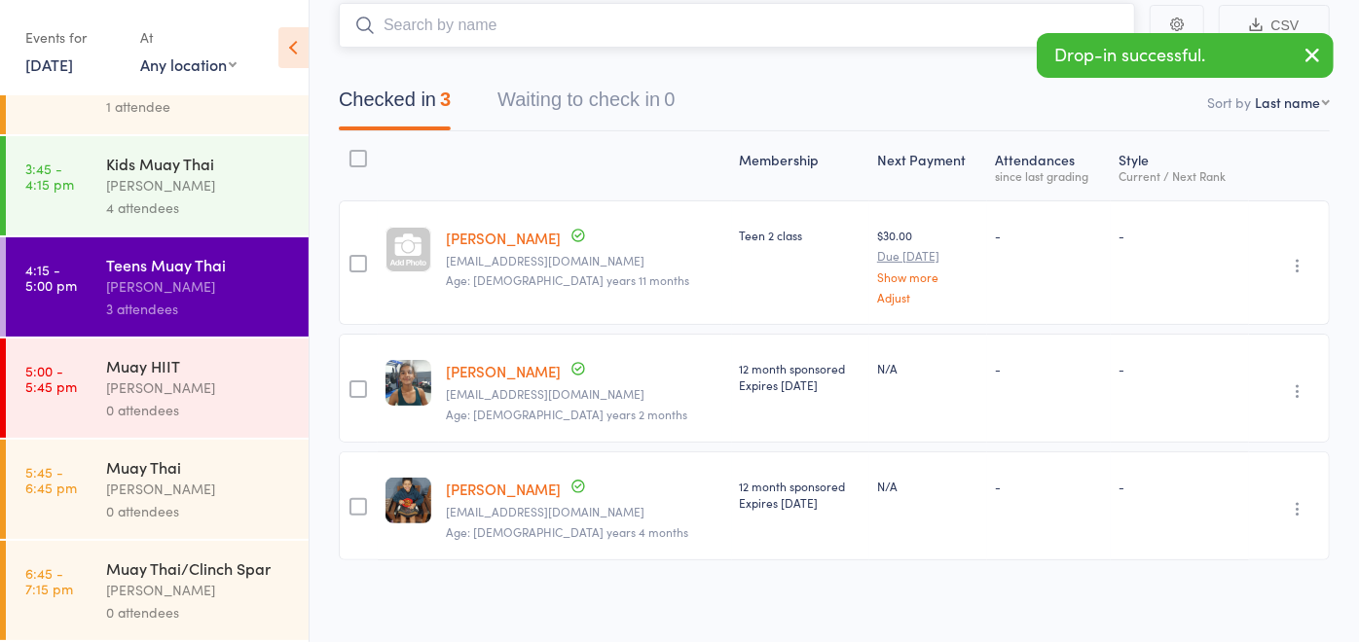
scroll to position [292, 0]
click at [196, 378] on div "[PERSON_NAME]" at bounding box center [199, 388] width 186 height 22
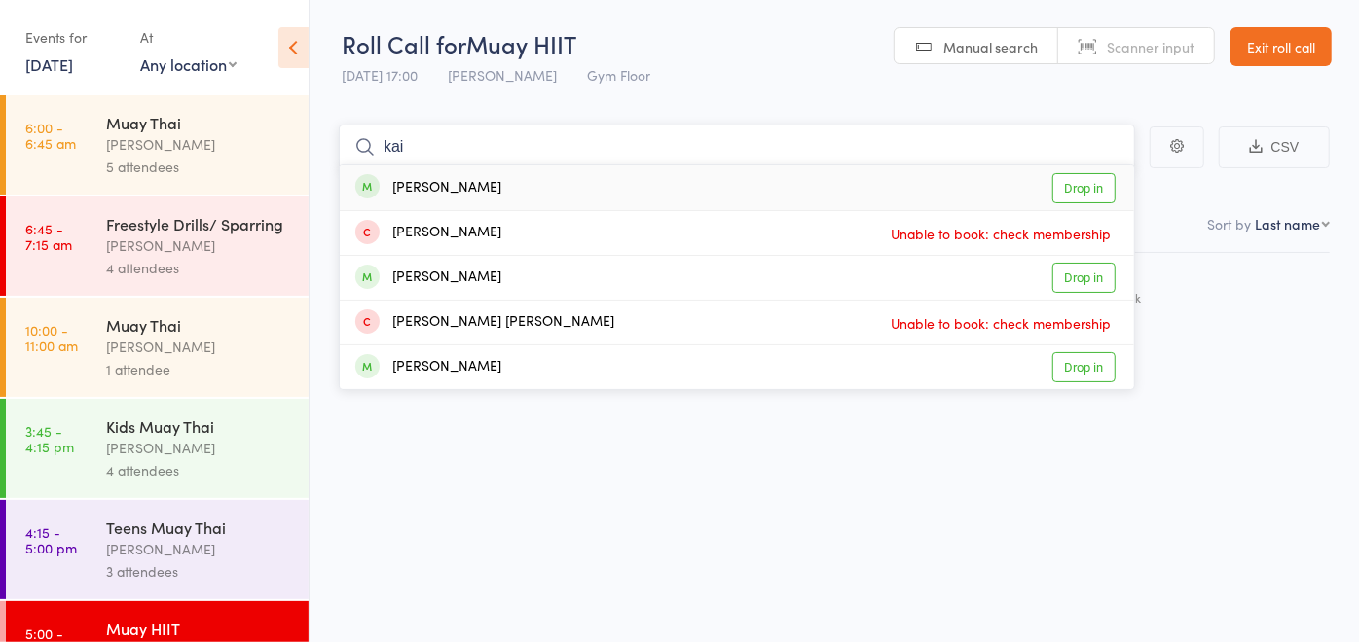
type input "kai"
click at [453, 183] on div "[PERSON_NAME]" at bounding box center [428, 188] width 146 height 22
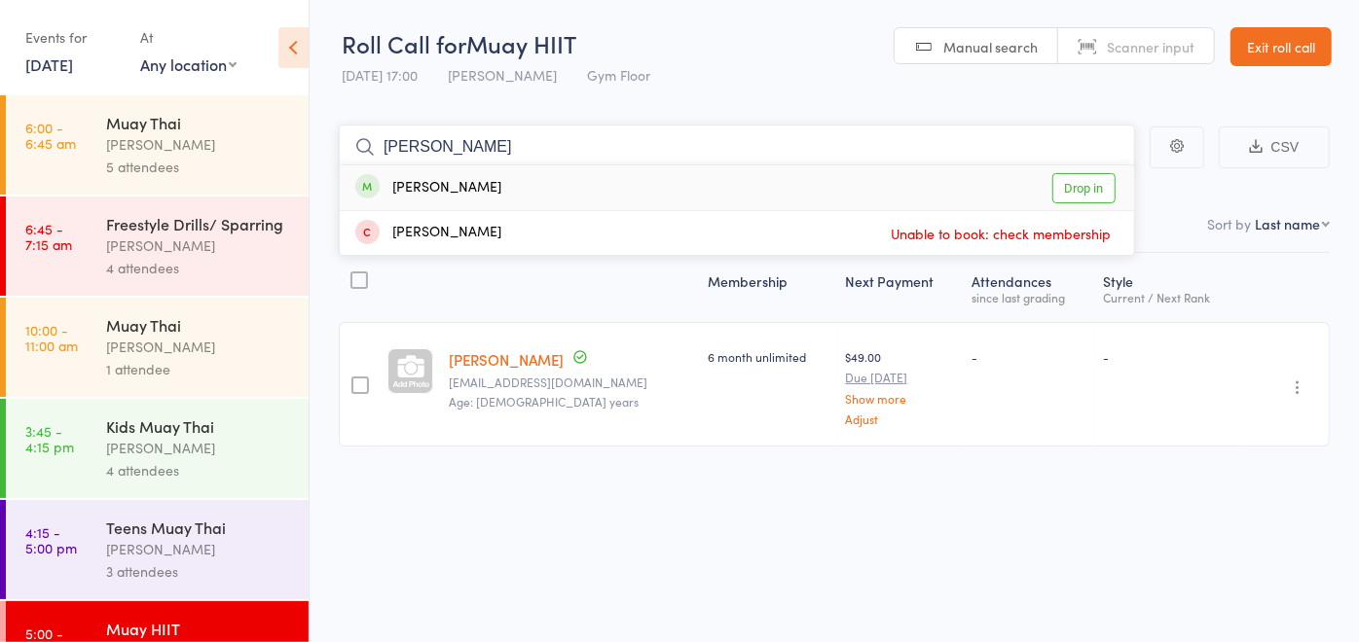
type input "[PERSON_NAME]"
click at [525, 181] on div "[PERSON_NAME] Drop in" at bounding box center [737, 187] width 794 height 45
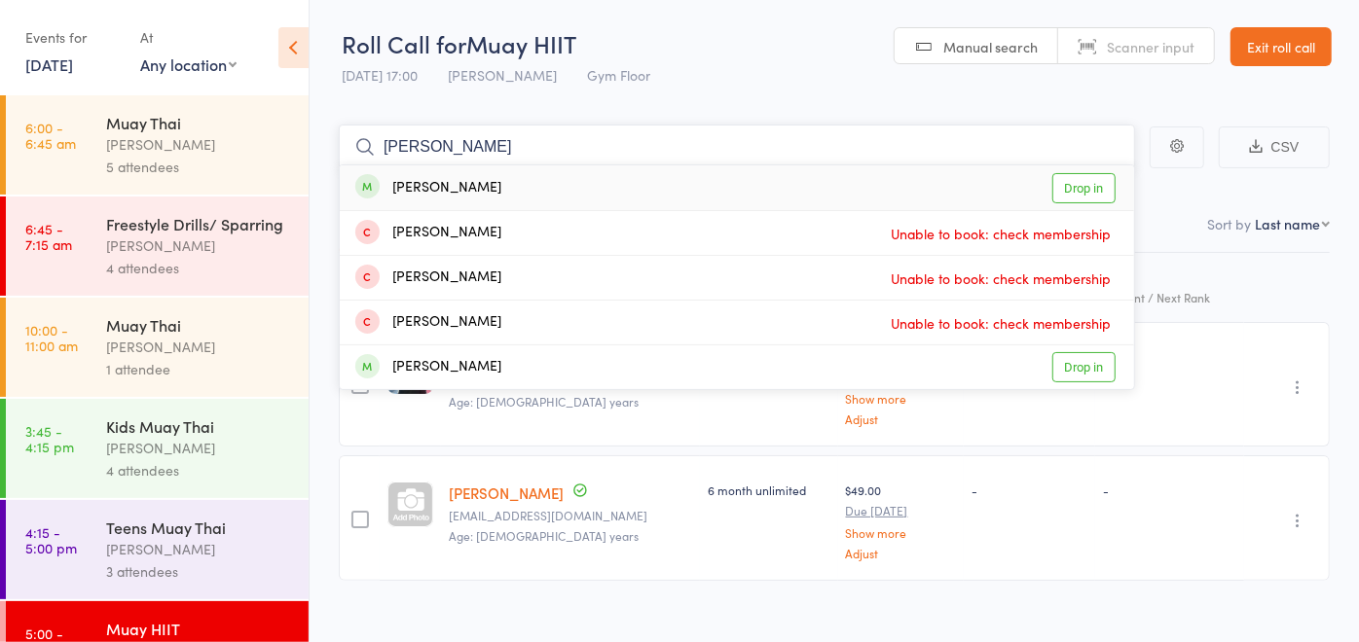
type input "[PERSON_NAME]"
click at [533, 177] on div "[PERSON_NAME] Drop in" at bounding box center [737, 187] width 794 height 45
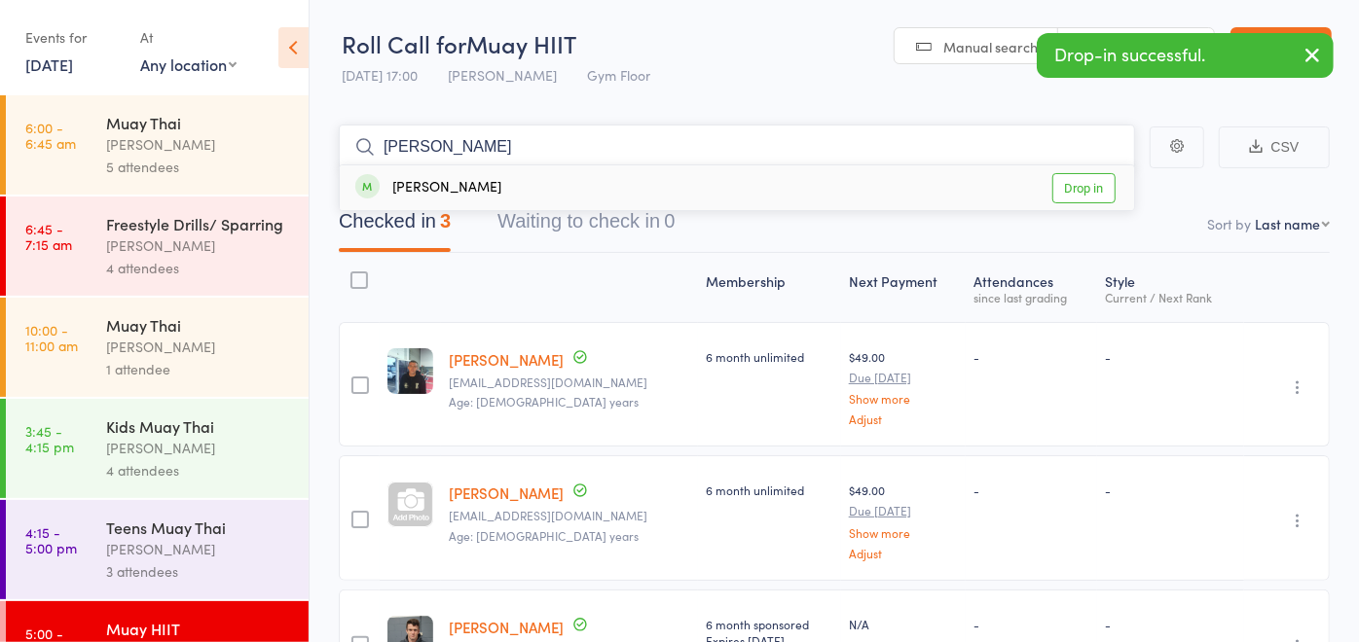
type input "[PERSON_NAME]"
click at [514, 190] on div "[PERSON_NAME] Drop in" at bounding box center [737, 187] width 794 height 45
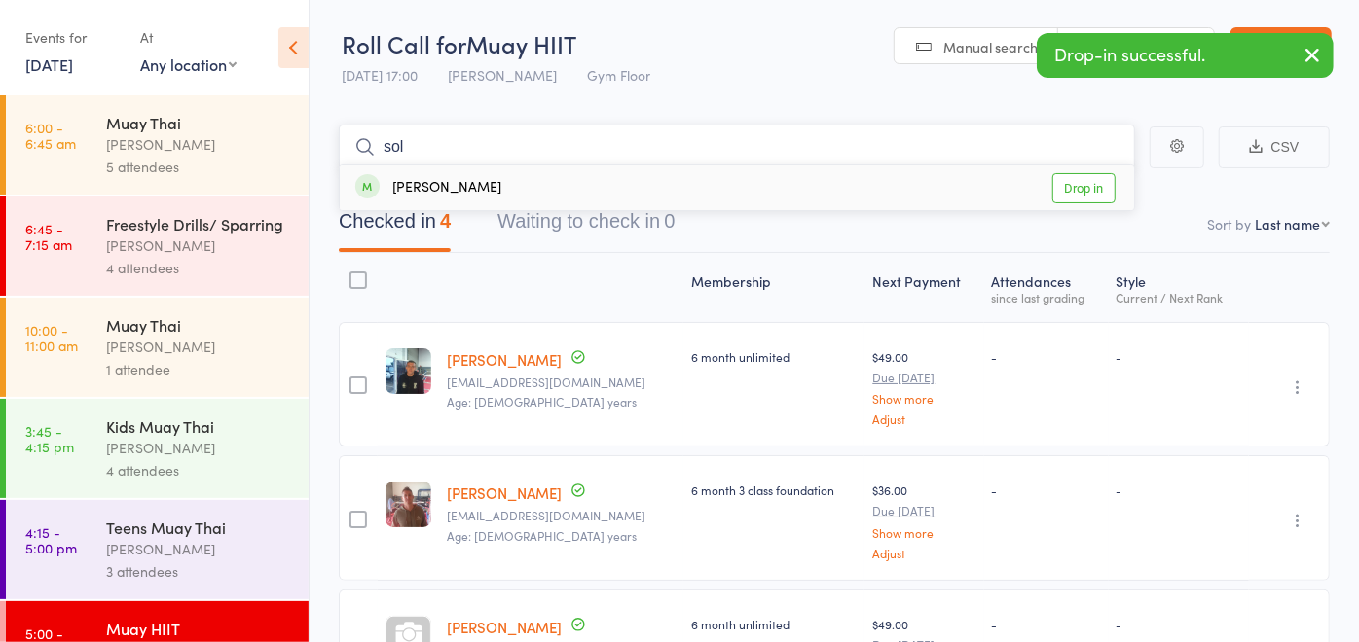
type input "sol"
click at [529, 195] on div "[PERSON_NAME] Drop in" at bounding box center [737, 187] width 794 height 45
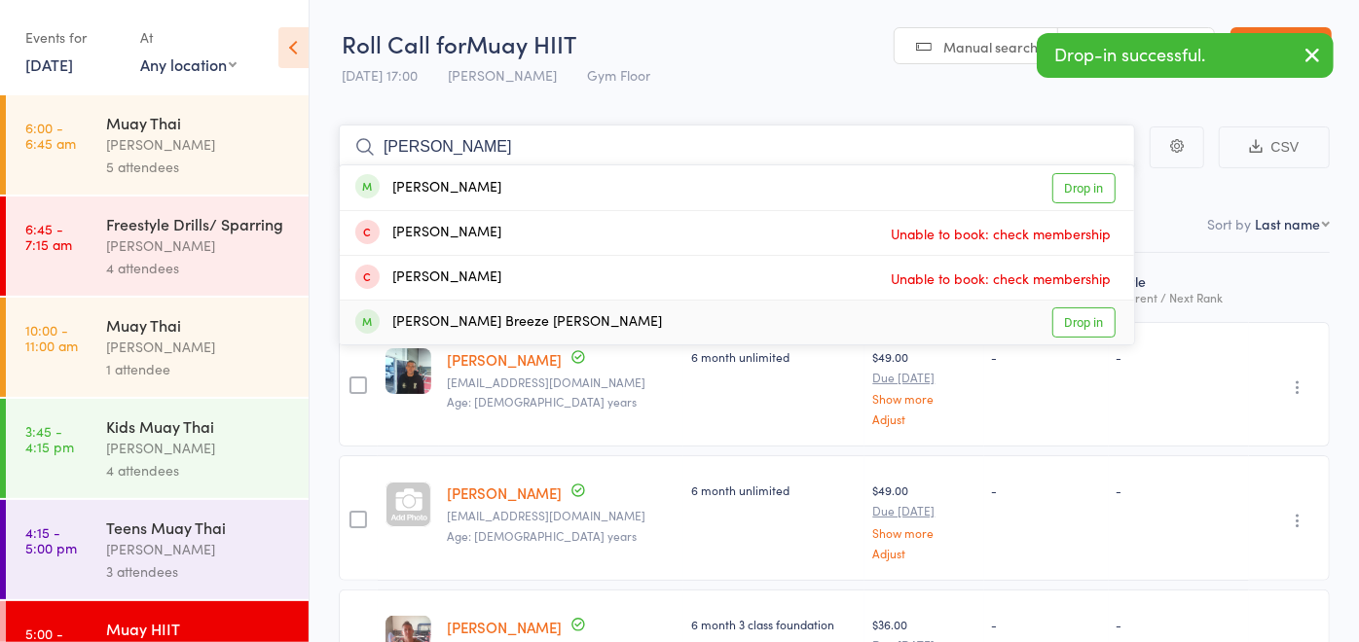
type input "[PERSON_NAME]"
click at [498, 319] on div "[PERSON_NAME] Breeze [PERSON_NAME]" at bounding box center [508, 322] width 307 height 22
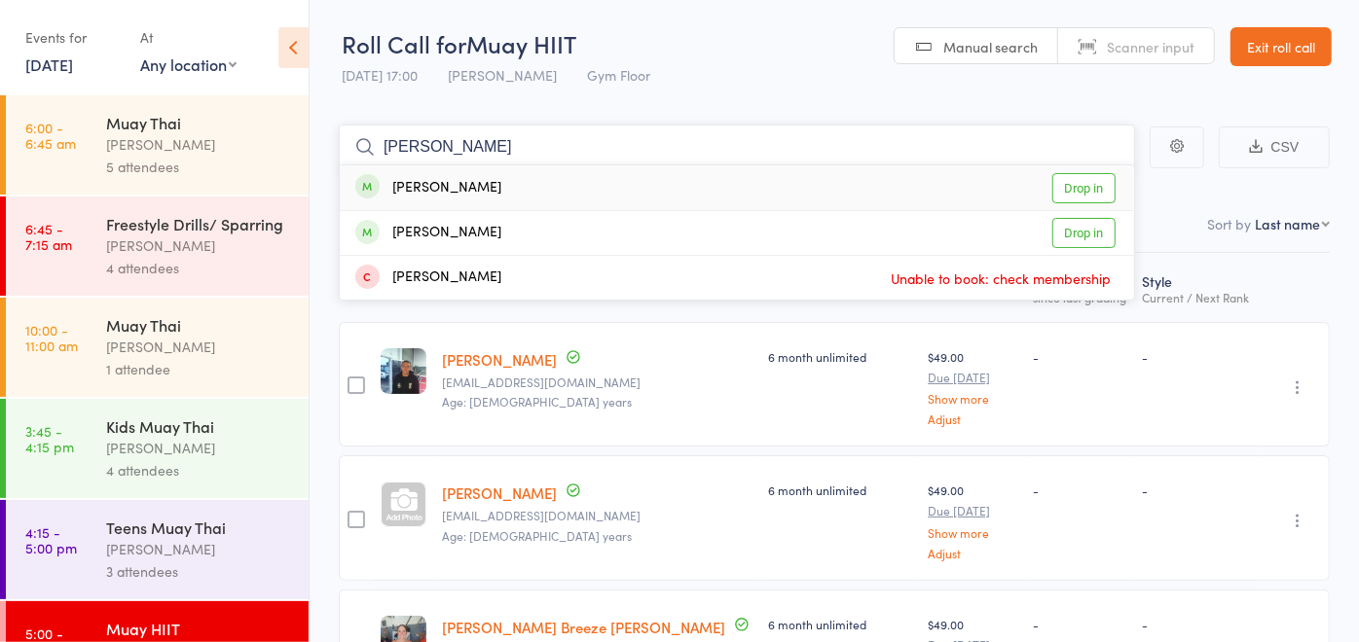
type input "[PERSON_NAME]"
click at [536, 187] on div "[PERSON_NAME] Drop in" at bounding box center [737, 187] width 794 height 45
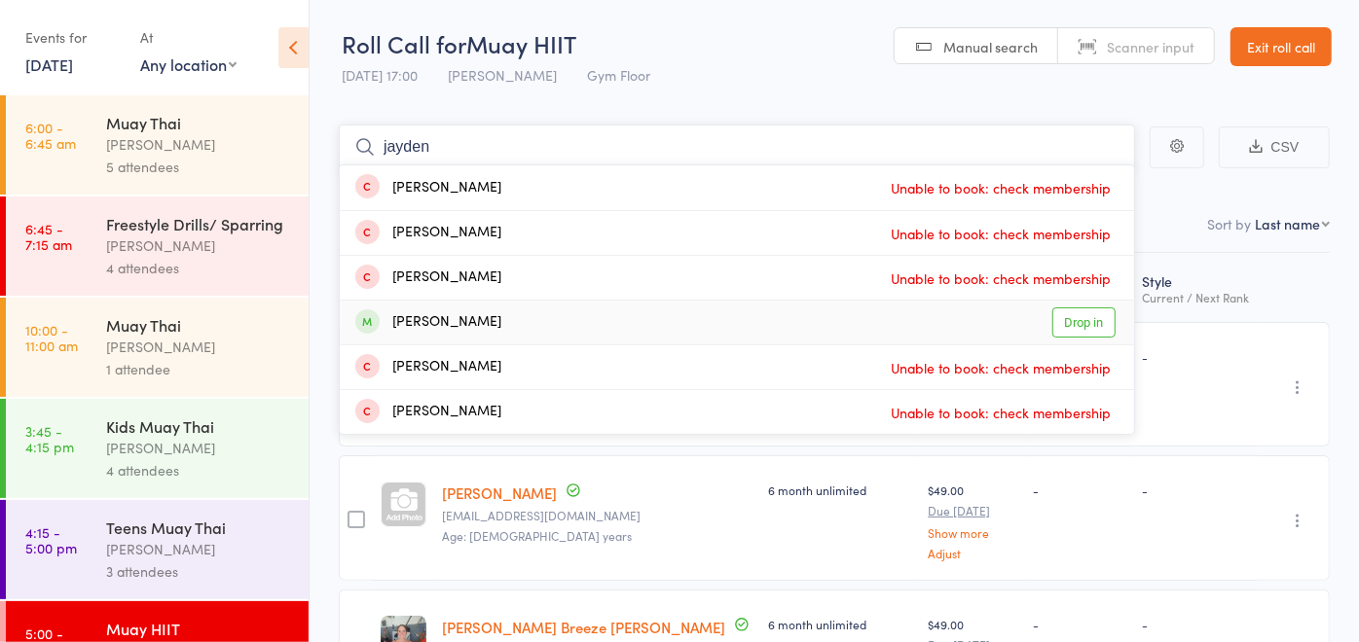
type input "jayden"
click at [508, 310] on div "[PERSON_NAME] Drop in" at bounding box center [737, 323] width 794 height 44
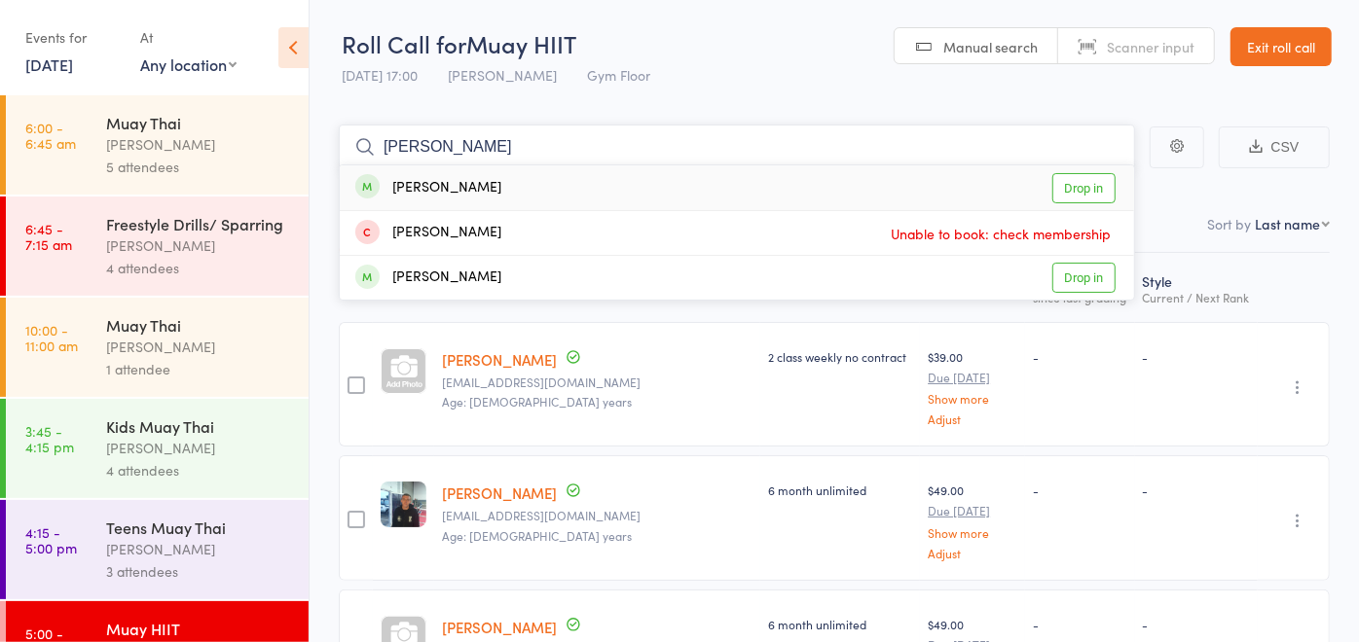
type input "[PERSON_NAME]"
click at [445, 175] on div "[PERSON_NAME] Drop in" at bounding box center [737, 187] width 794 height 45
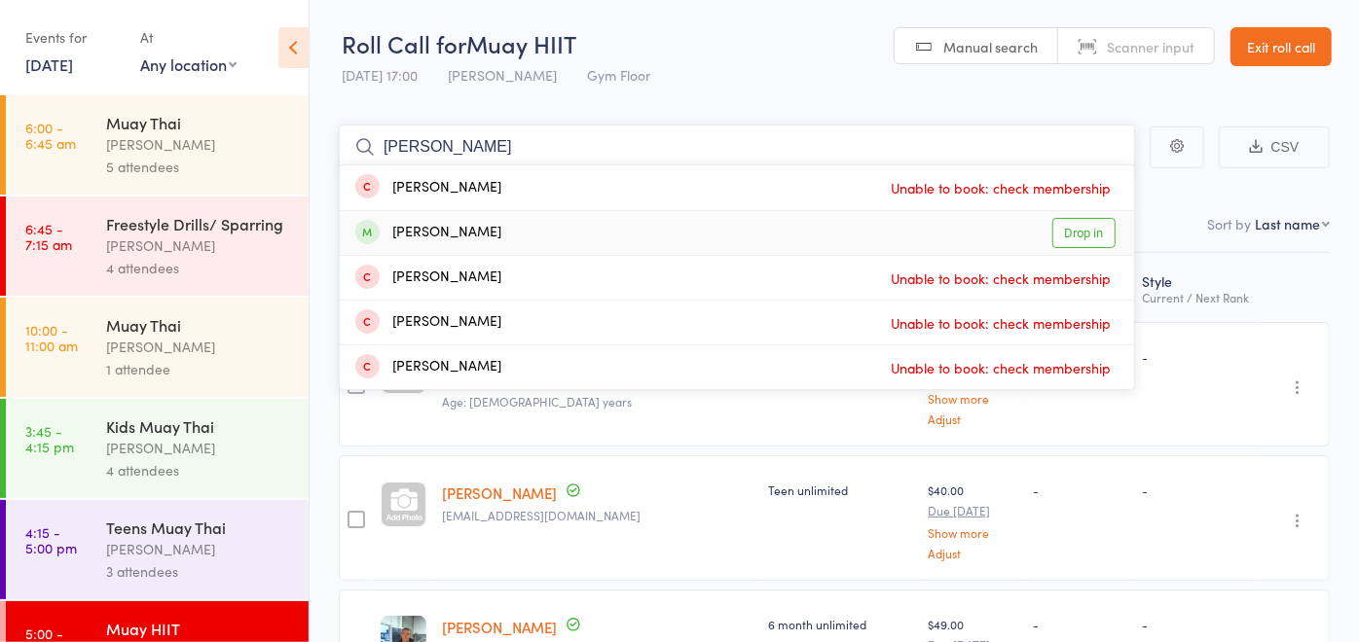
type input "[PERSON_NAME]"
click at [439, 238] on div "[PERSON_NAME]" at bounding box center [428, 233] width 146 height 22
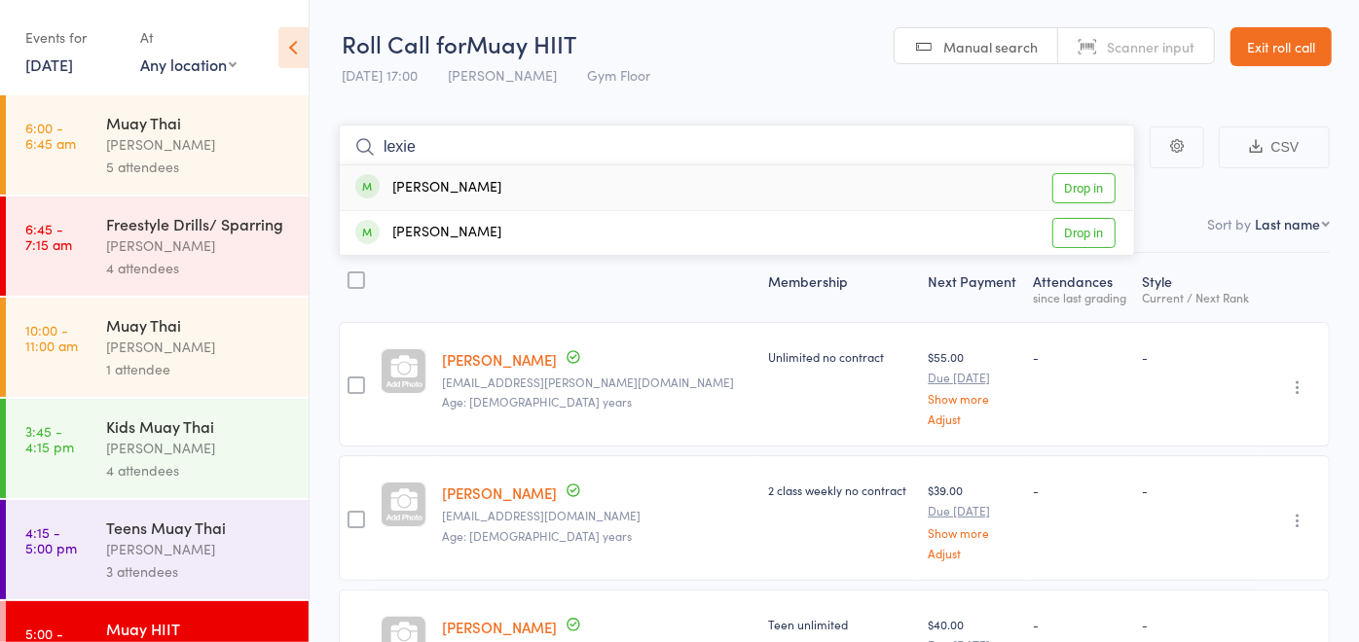
type input "lexie"
click at [458, 197] on div "[PERSON_NAME]" at bounding box center [428, 188] width 146 height 22
type input "jpedan"
click at [458, 197] on div "[PERSON_NAME]" at bounding box center [428, 188] width 146 height 22
